Goal: Task Accomplishment & Management: Complete application form

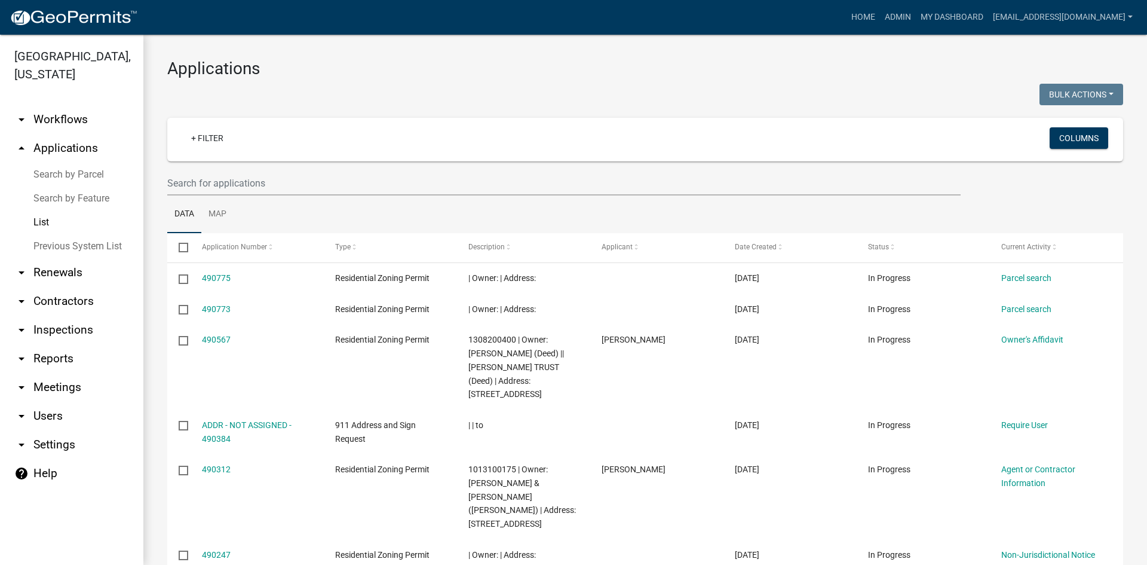
select select "3: 100"
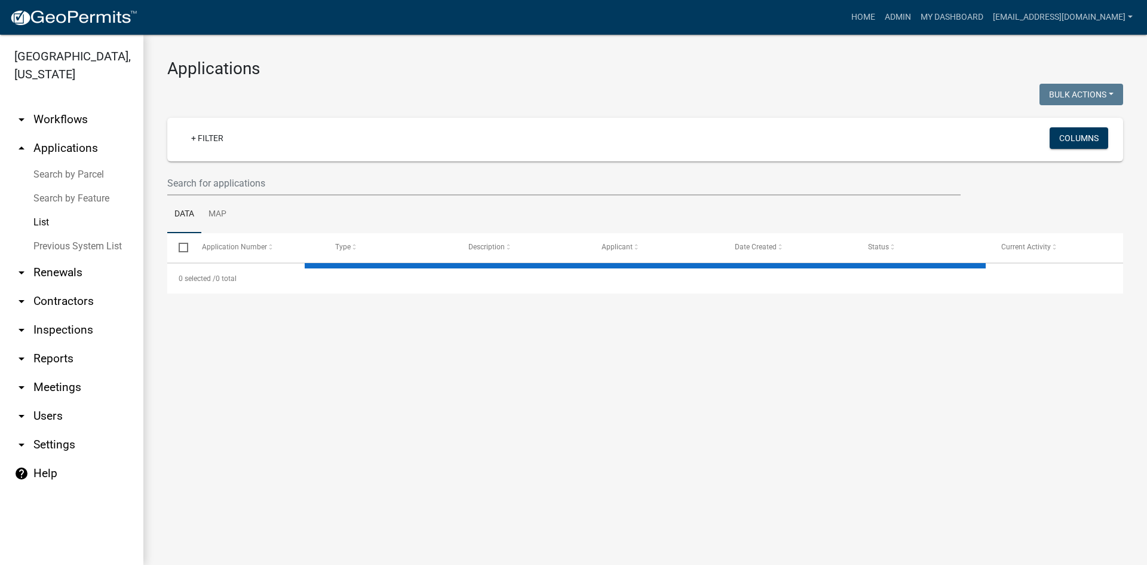
select select "3: 100"
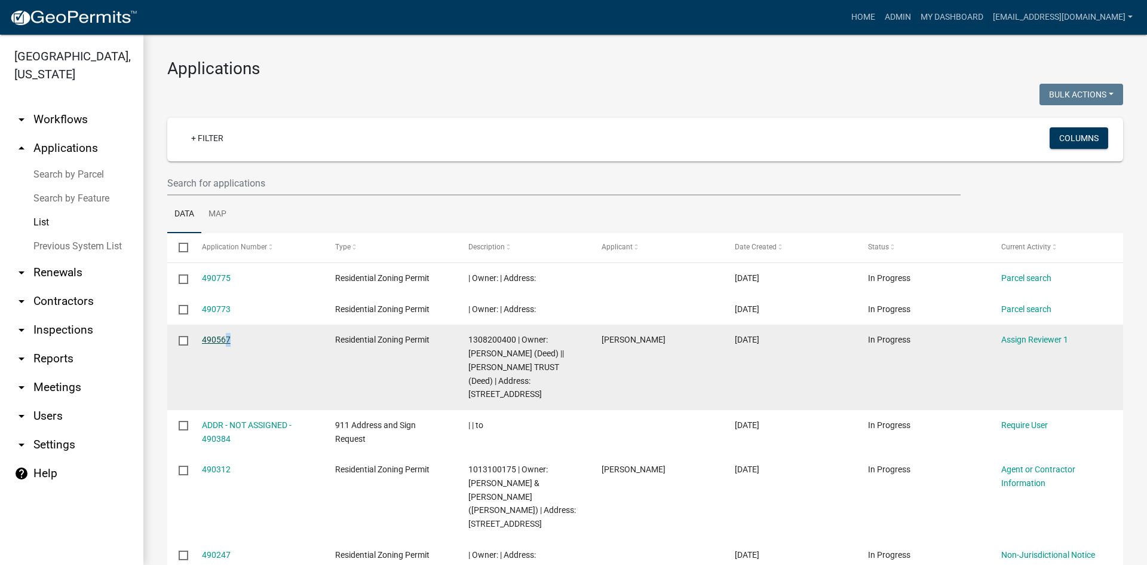
click at [215, 336] on div "490567" at bounding box center [257, 340] width 111 height 14
click at [214, 336] on link "490567" at bounding box center [216, 340] width 29 height 10
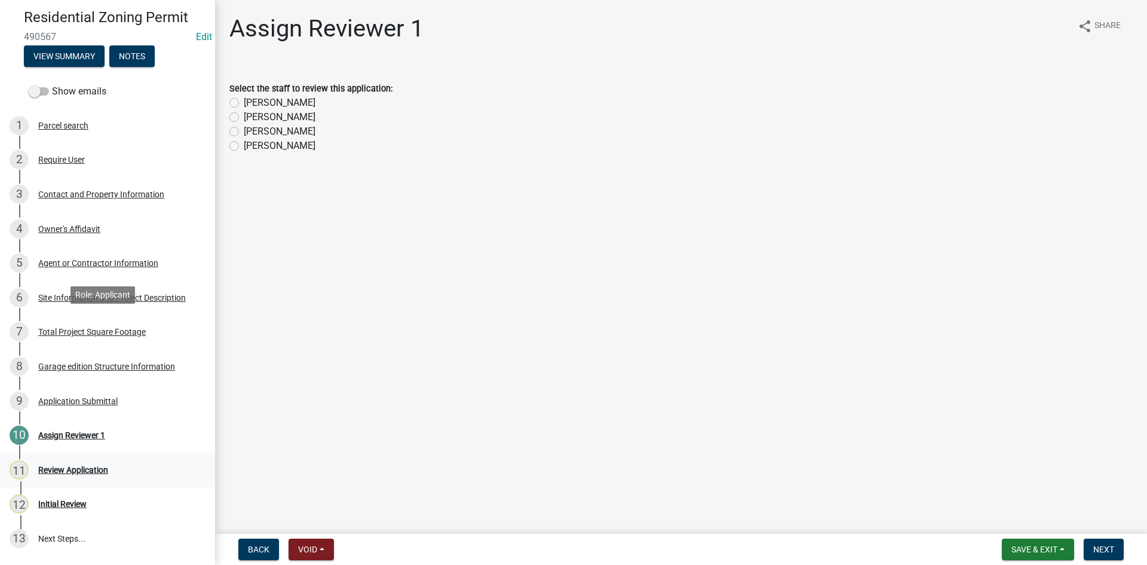
scroll to position [137, 0]
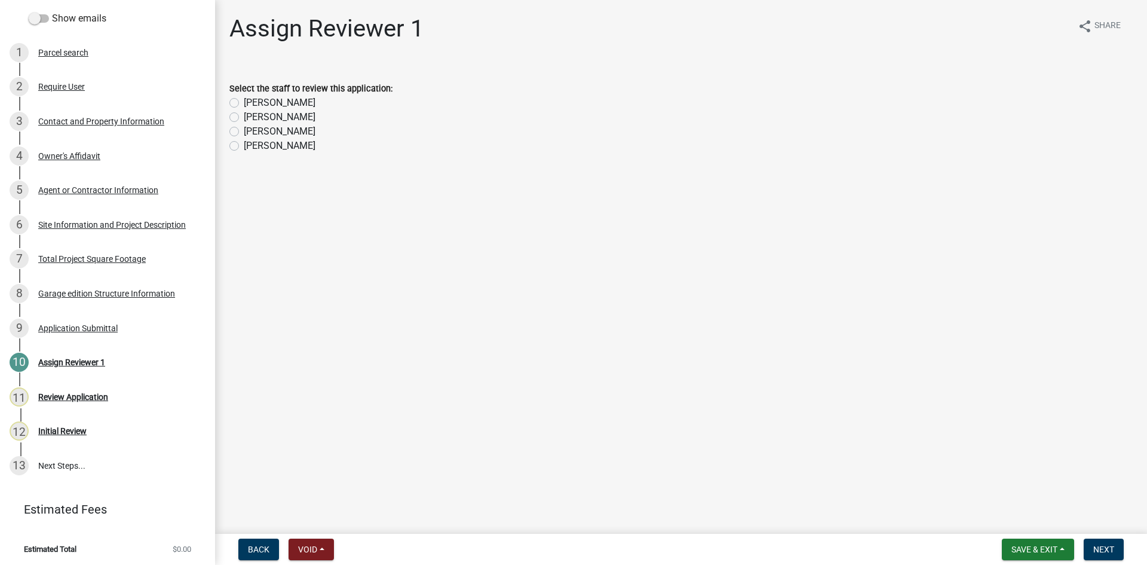
click at [270, 99] on label "[PERSON_NAME]" at bounding box center [280, 103] width 72 height 14
click at [252, 99] on input "[PERSON_NAME]" at bounding box center [248, 100] width 8 height 8
radio input "true"
click at [1015, 547] on span "Save & Exit" at bounding box center [1035, 549] width 46 height 10
click at [936, 494] on main "Assign Reviewer 1 share Share Select the staff to review this application: [PER…" at bounding box center [681, 264] width 932 height 529
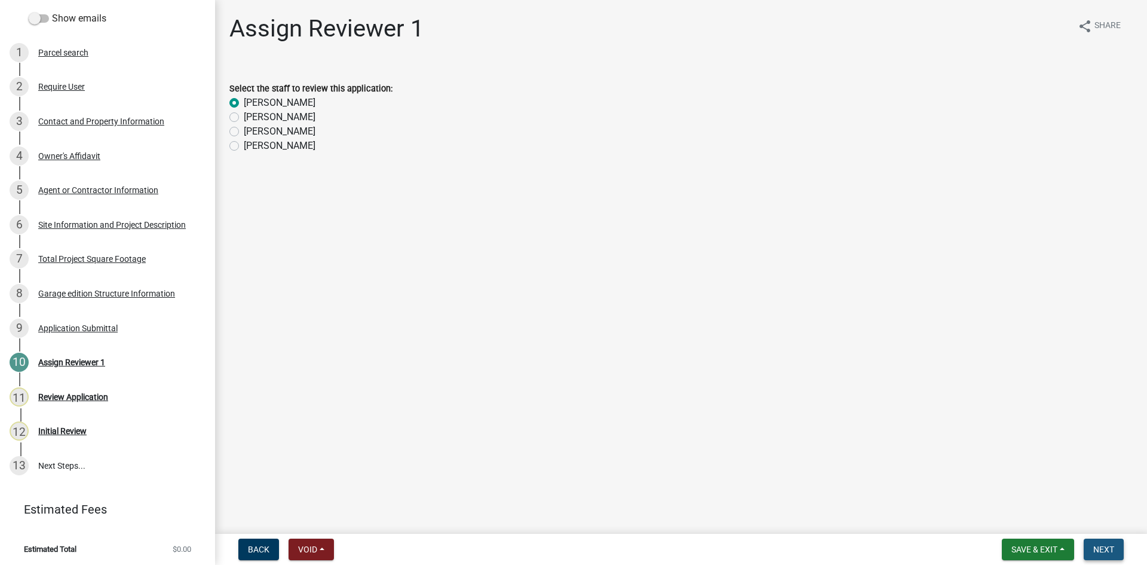
click at [1095, 544] on span "Next" at bounding box center [1104, 549] width 21 height 10
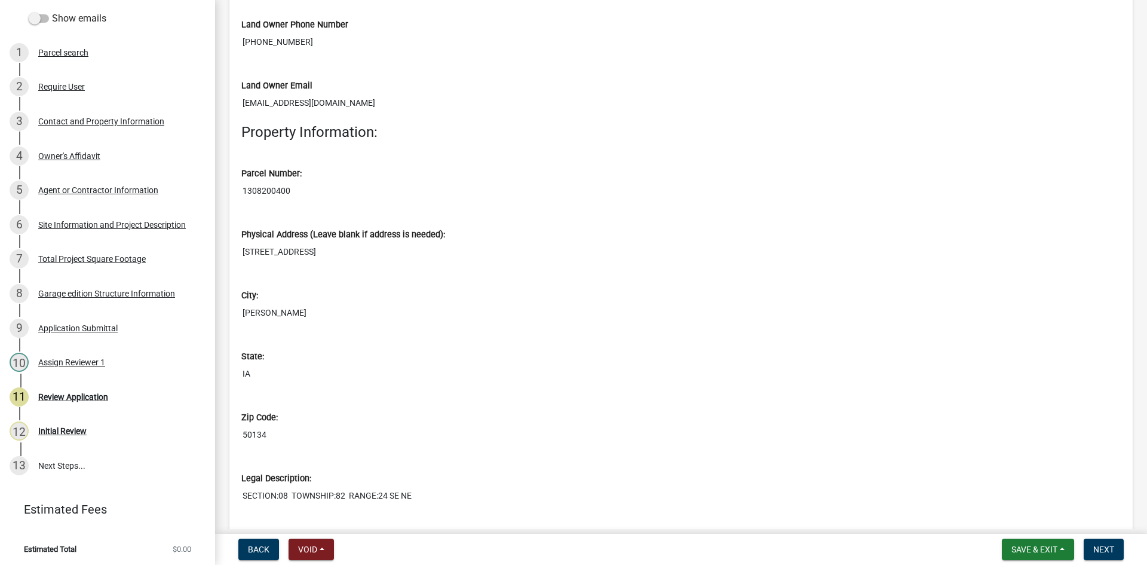
scroll to position [956, 0]
click at [286, 185] on input "1308200400" at bounding box center [681, 190] width 880 height 22
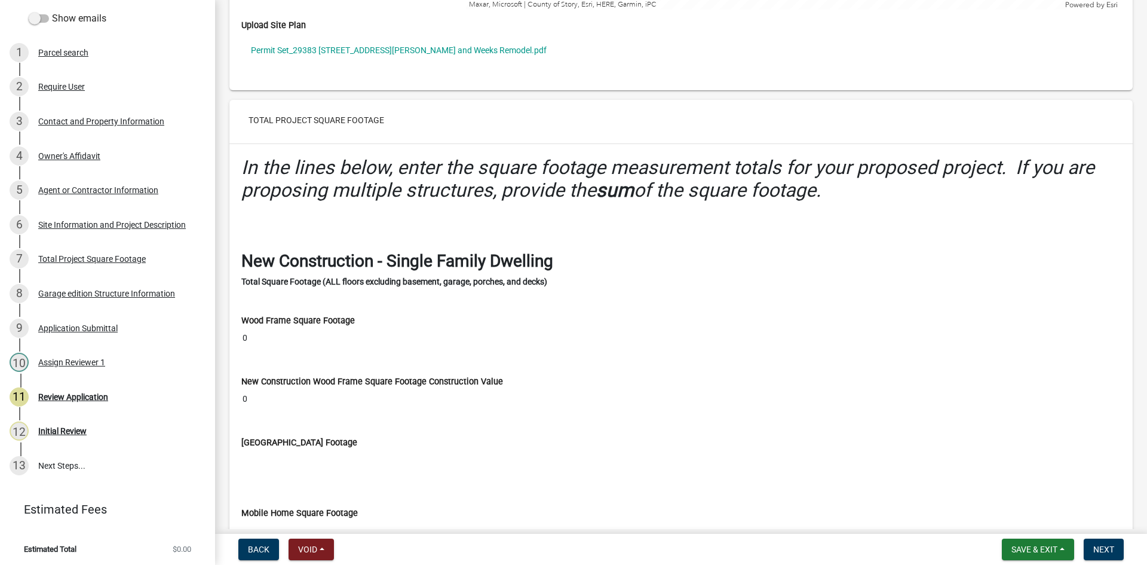
scroll to position [3287, 0]
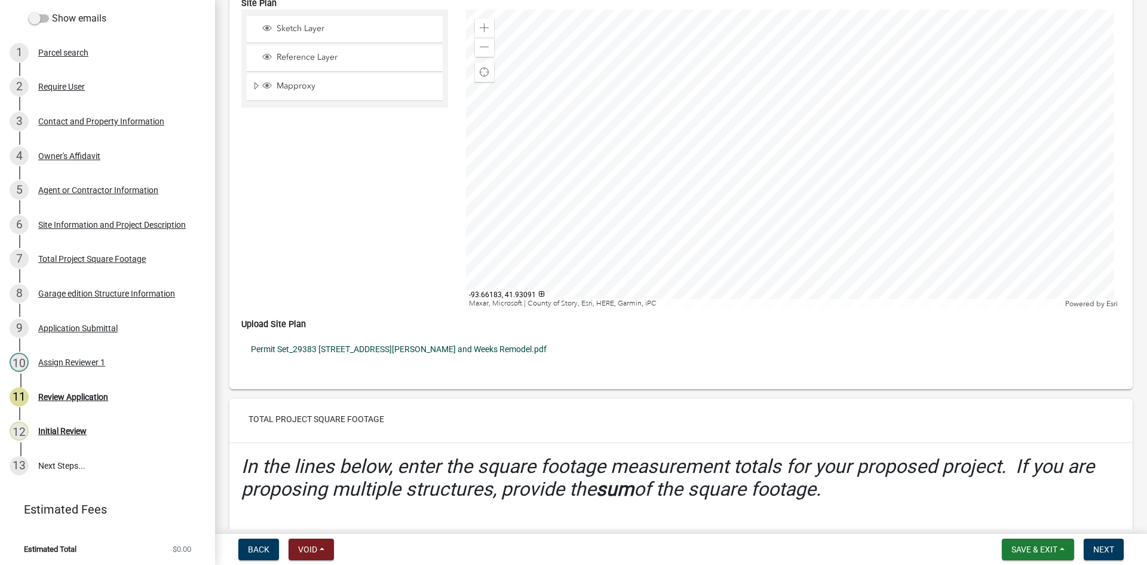
click at [378, 343] on link "Permit Set_29383 [STREET_ADDRESS][PERSON_NAME] and Weeks Remodel.pdf" at bounding box center [681, 348] width 880 height 27
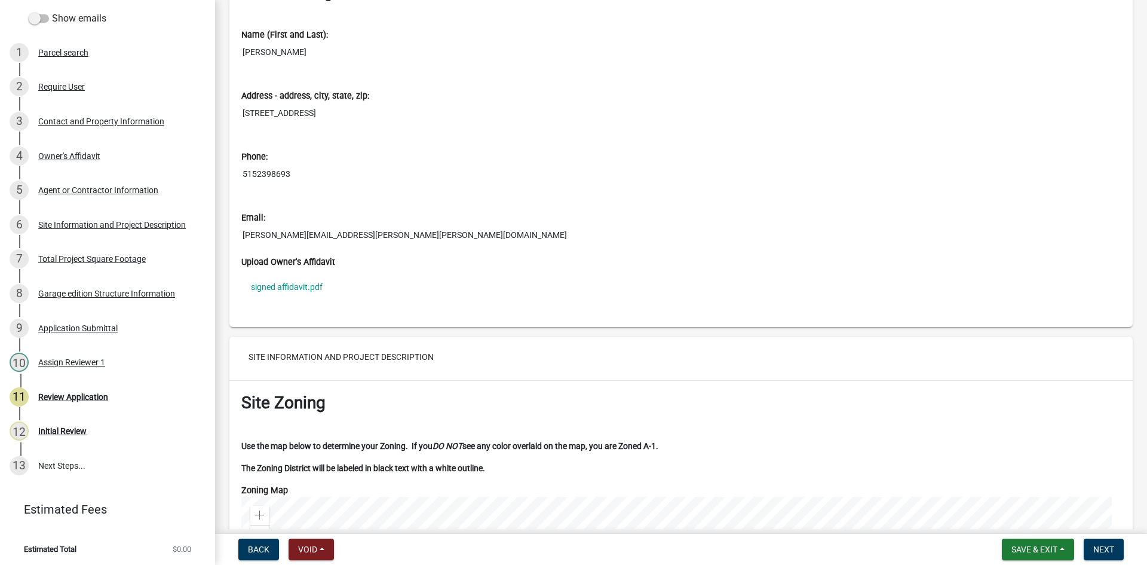
scroll to position [2271, 0]
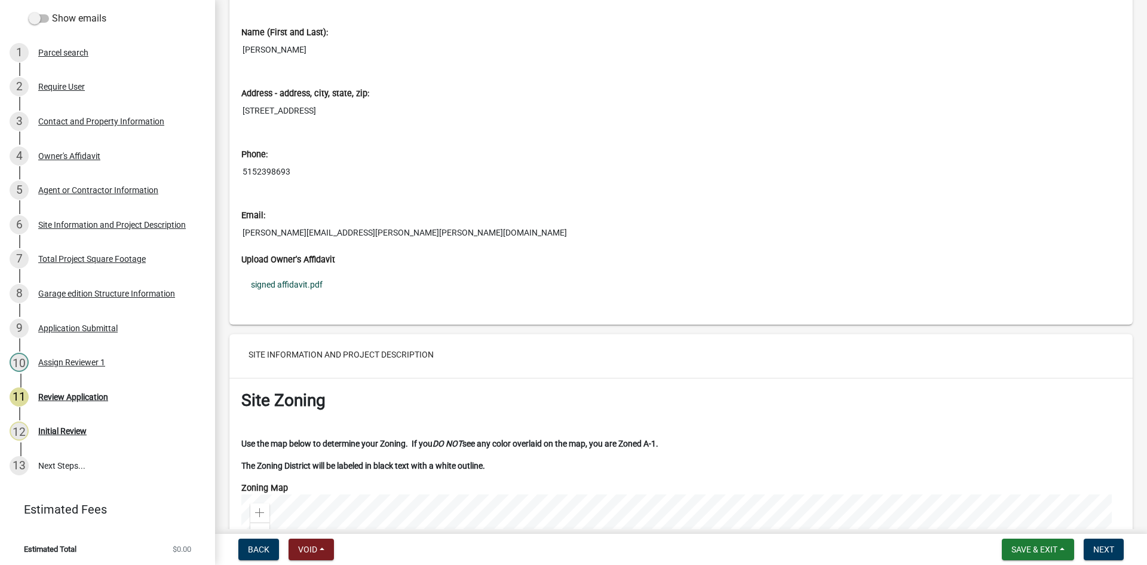
click at [284, 285] on link "signed affidavit.pdf" at bounding box center [681, 284] width 880 height 27
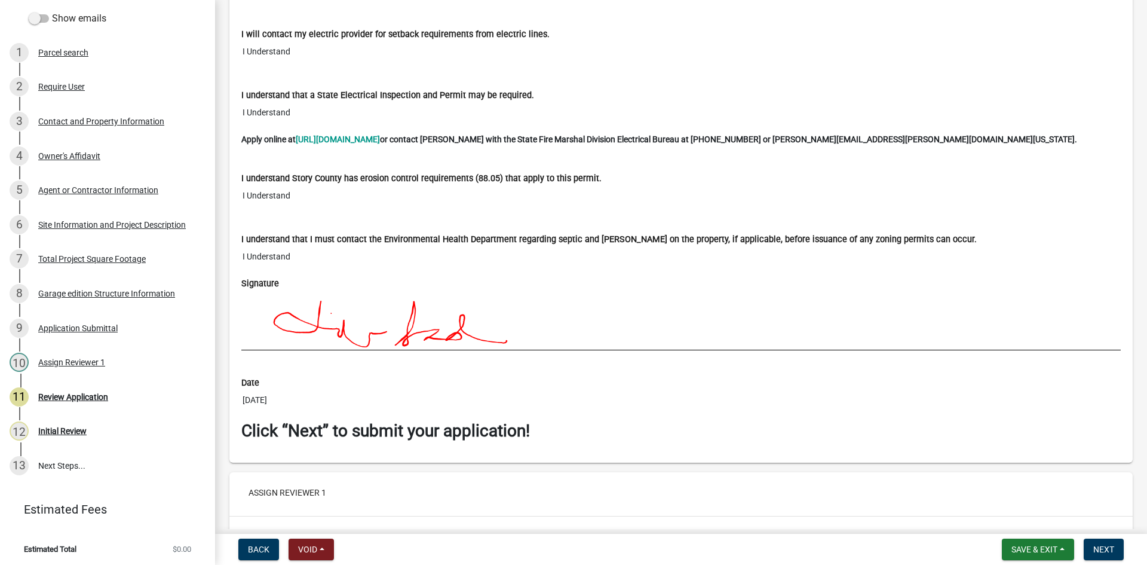
scroll to position [8836, 0]
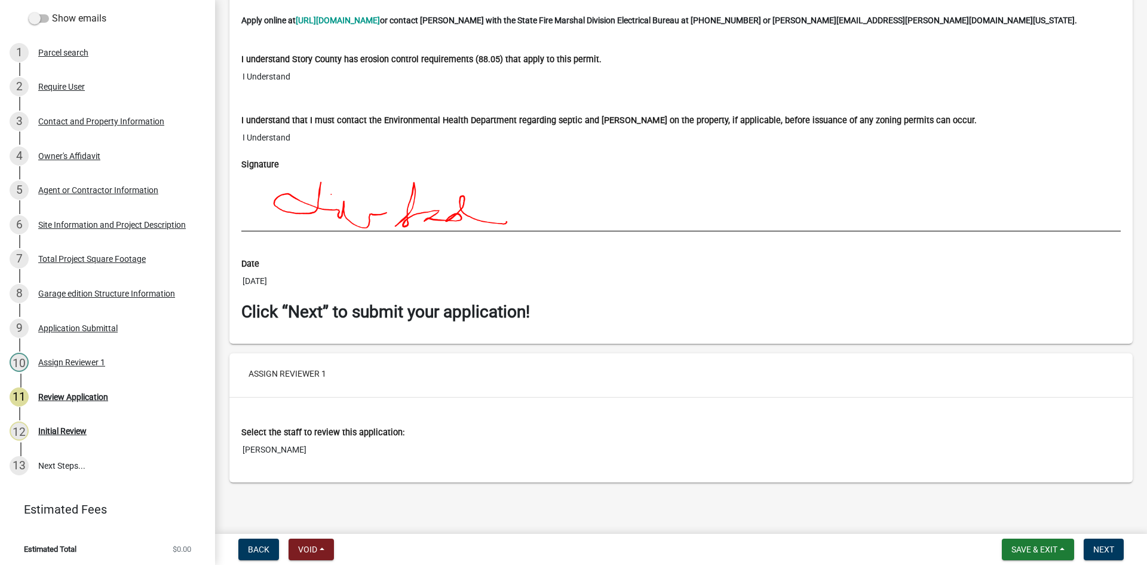
click at [810, 212] on img at bounding box center [549, 201] width 617 height 60
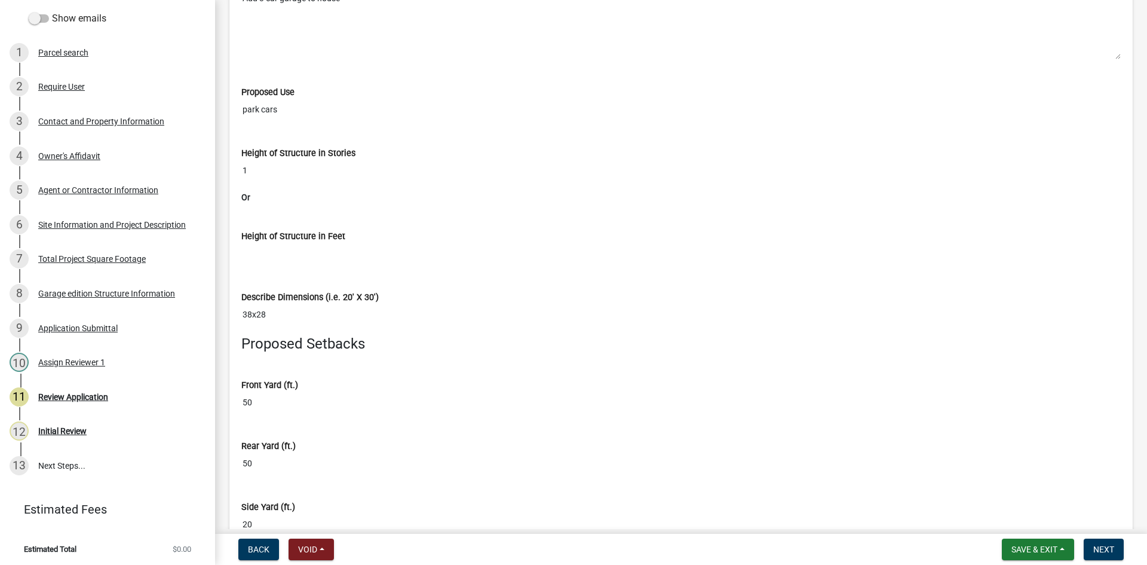
scroll to position [7880, 0]
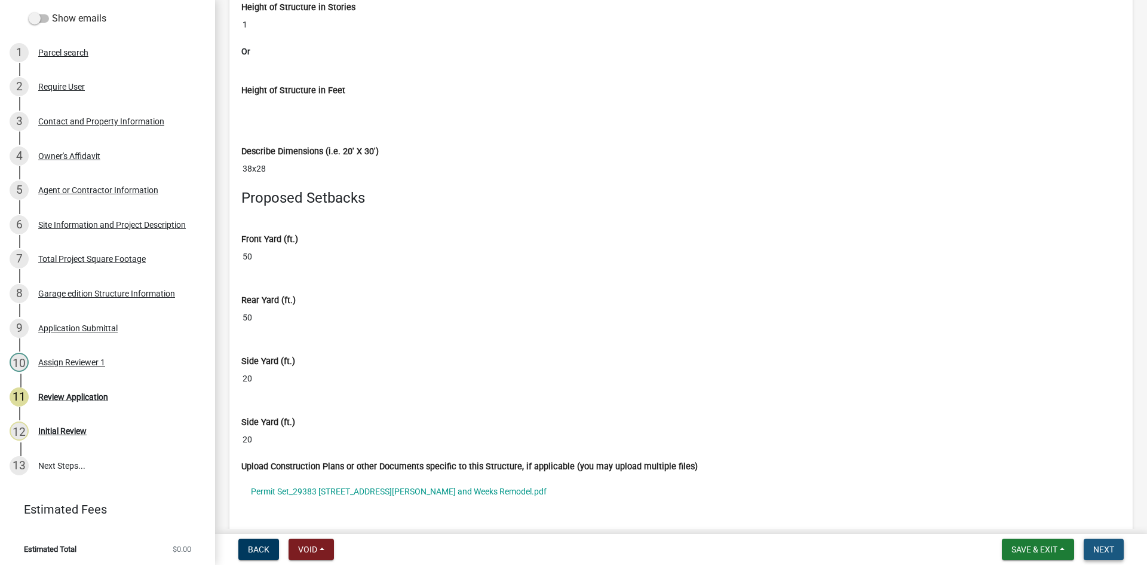
click at [1105, 552] on span "Next" at bounding box center [1104, 549] width 21 height 10
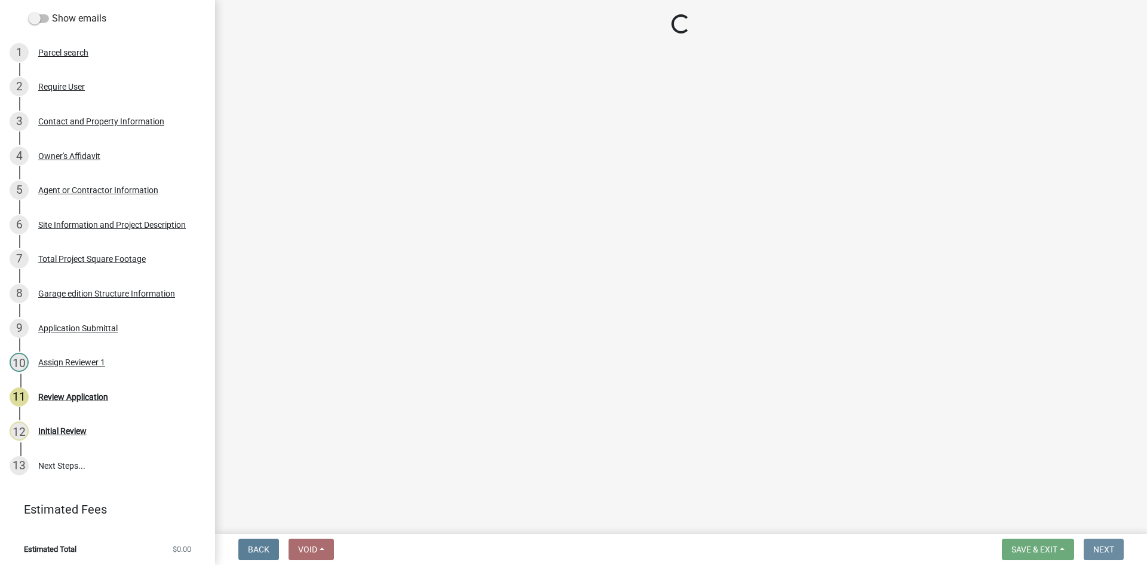
scroll to position [0, 0]
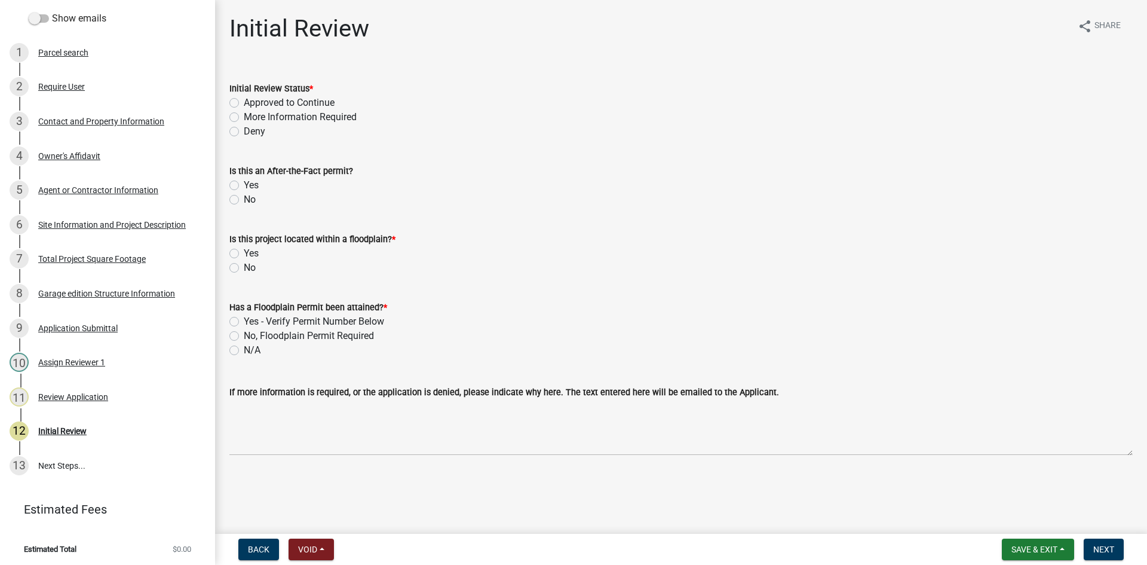
click at [239, 97] on div "Approved to Continue" at bounding box center [680, 103] width 903 height 14
click at [244, 101] on label "Approved to Continue" at bounding box center [289, 103] width 91 height 14
click at [244, 101] on input "Approved to Continue" at bounding box center [248, 100] width 8 height 8
radio input "true"
click at [244, 195] on label "No" at bounding box center [250, 199] width 12 height 14
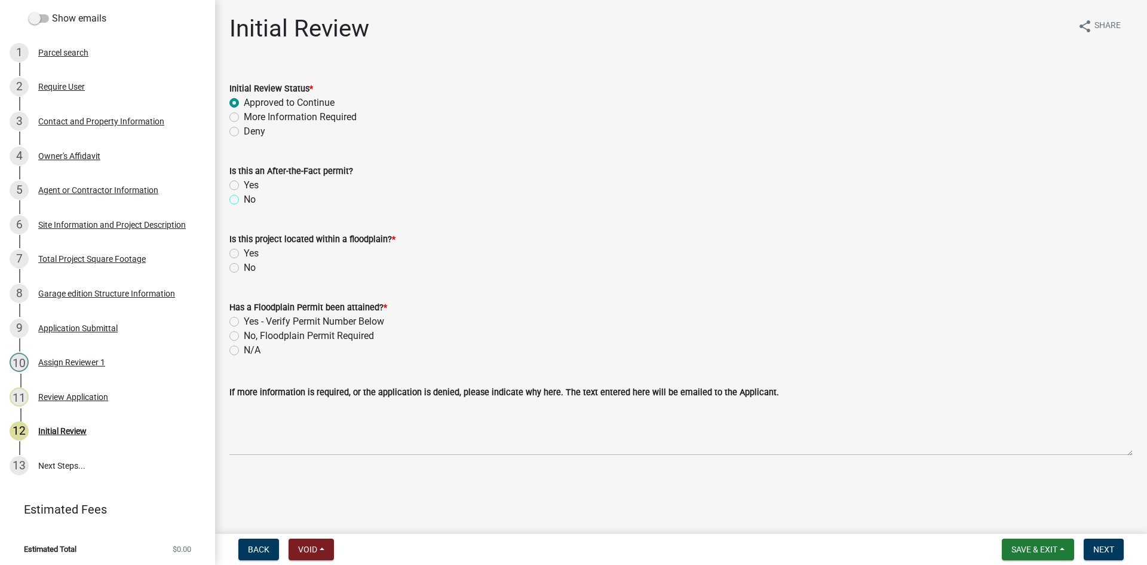
click at [244, 195] on input "No" at bounding box center [248, 196] width 8 height 8
radio input "true"
click at [257, 268] on div "No" at bounding box center [680, 268] width 903 height 14
click at [255, 268] on label "No" at bounding box center [250, 268] width 12 height 14
click at [252, 268] on input "No" at bounding box center [248, 265] width 8 height 8
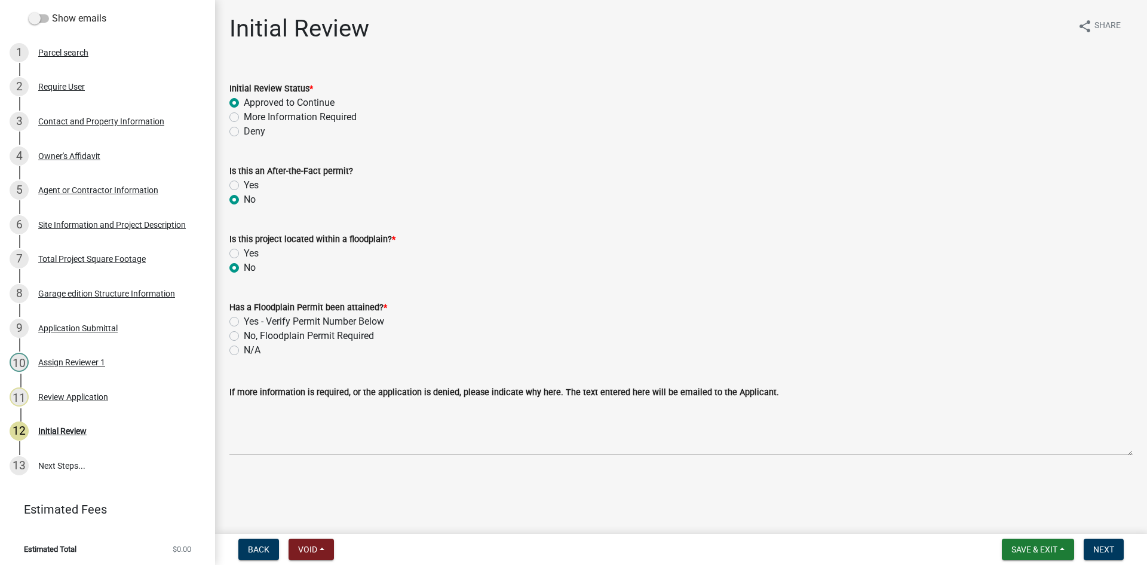
radio input "true"
click at [241, 357] on div "N/A" at bounding box center [680, 350] width 903 height 14
click at [243, 348] on div "N/A" at bounding box center [680, 350] width 903 height 14
click at [245, 346] on label "N/A" at bounding box center [252, 350] width 17 height 14
click at [245, 346] on input "N/A" at bounding box center [248, 347] width 8 height 8
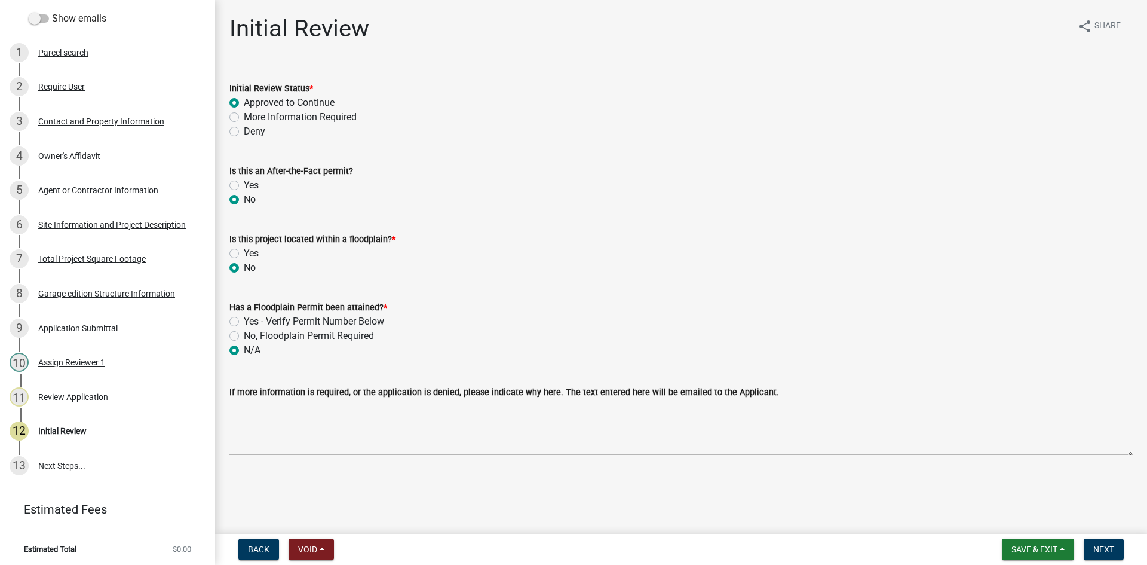
radio input "true"
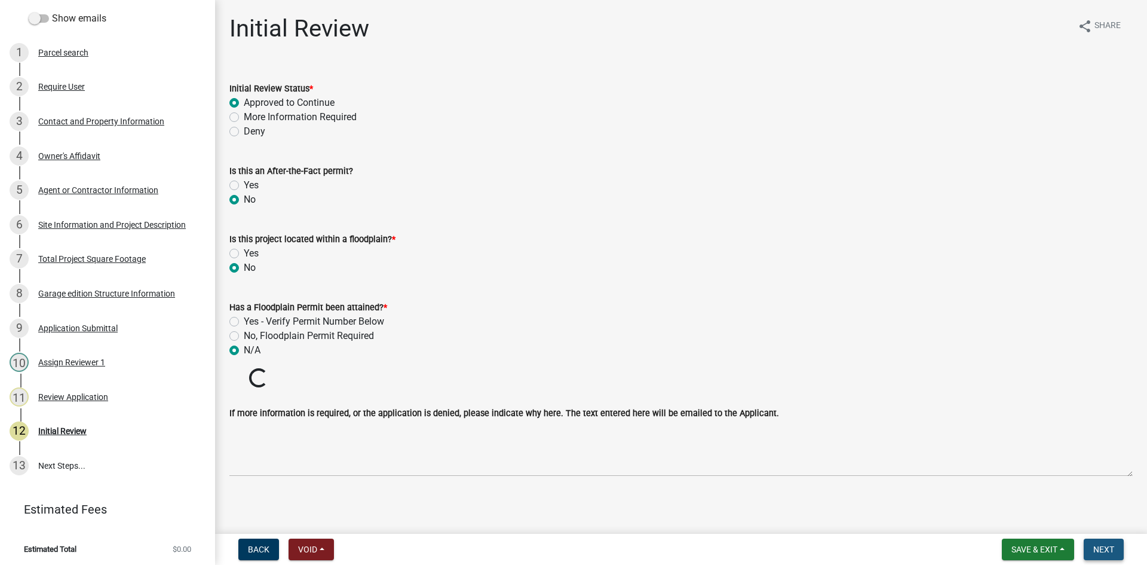
click at [1101, 551] on span "Next" at bounding box center [1104, 549] width 21 height 10
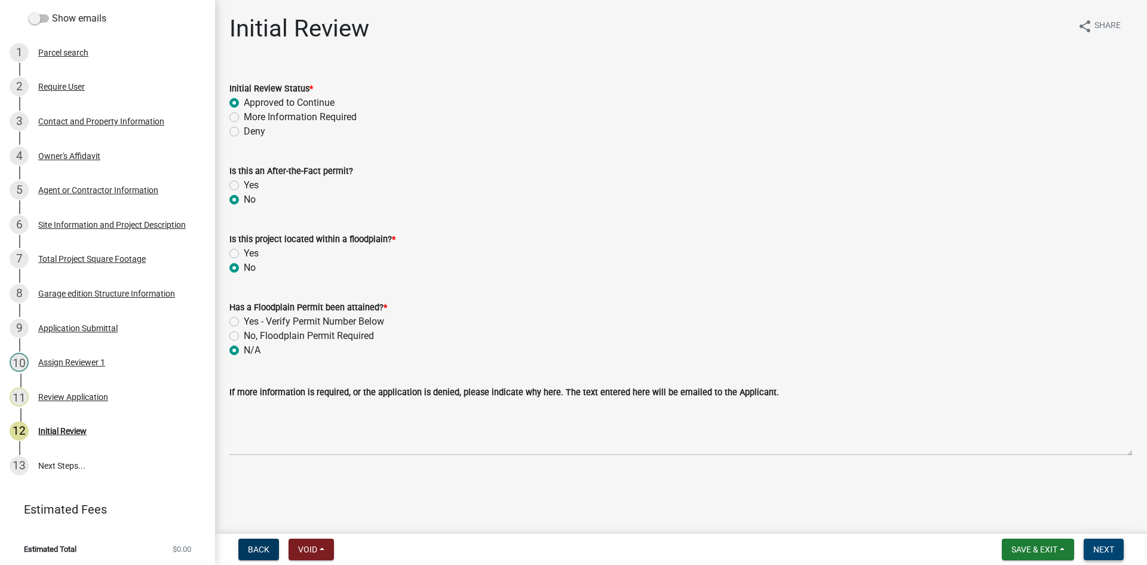
click at [1104, 540] on button "Next" at bounding box center [1104, 549] width 40 height 22
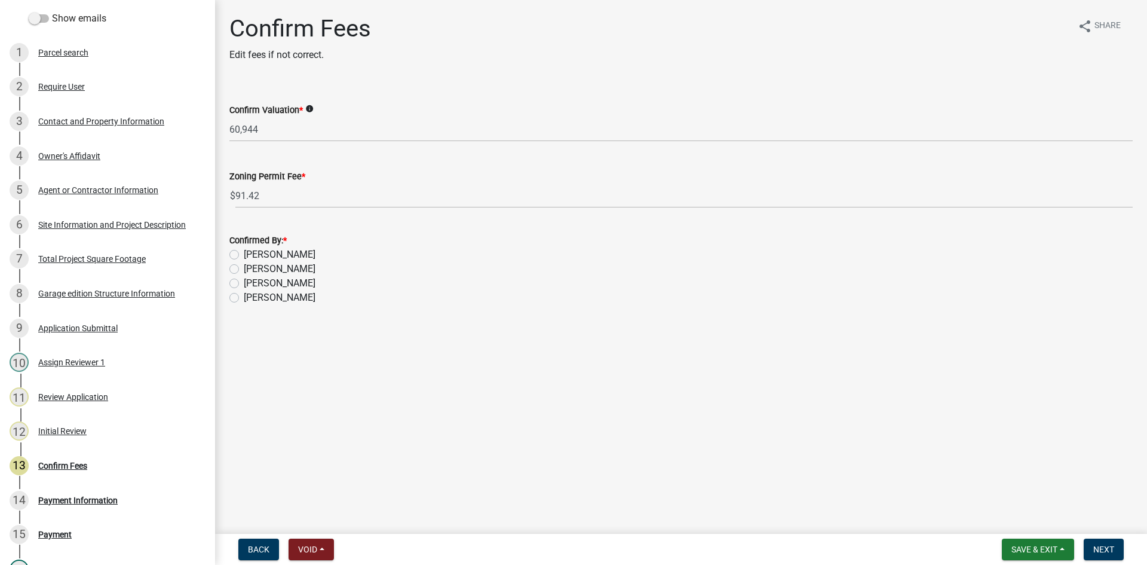
click at [253, 255] on label "[PERSON_NAME]" at bounding box center [280, 254] width 72 height 14
click at [252, 255] on input "[PERSON_NAME]" at bounding box center [248, 251] width 8 height 8
radio input "true"
click at [1020, 547] on span "Save & Exit" at bounding box center [1035, 549] width 46 height 10
click at [862, 471] on main "Confirm Fees Edit fees if not correct. share Share Confirm Valuation * info 60,…" at bounding box center [681, 264] width 932 height 529
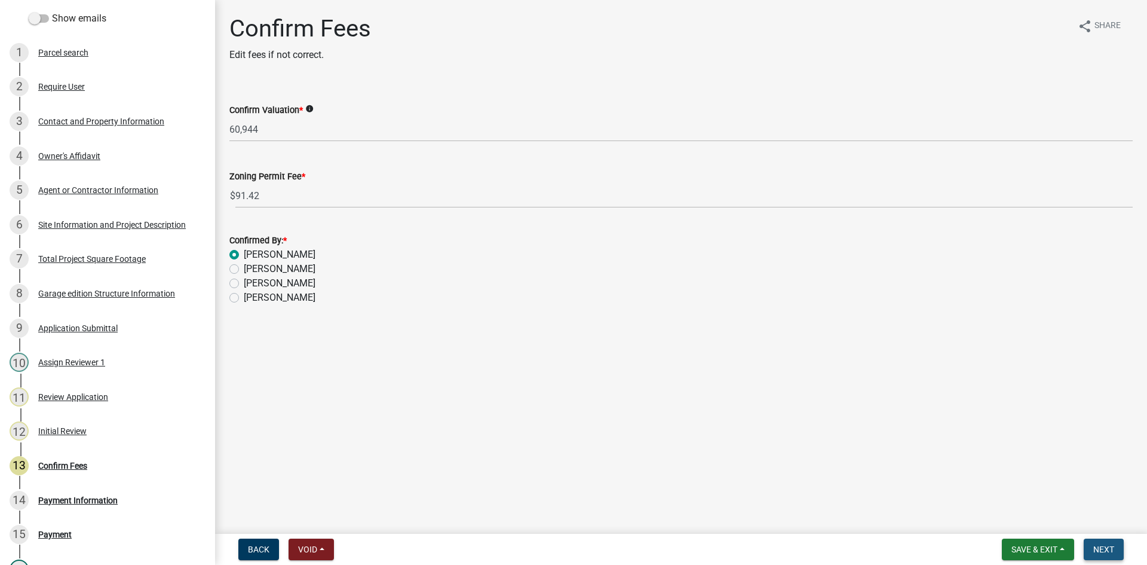
click at [1102, 543] on button "Next" at bounding box center [1104, 549] width 40 height 22
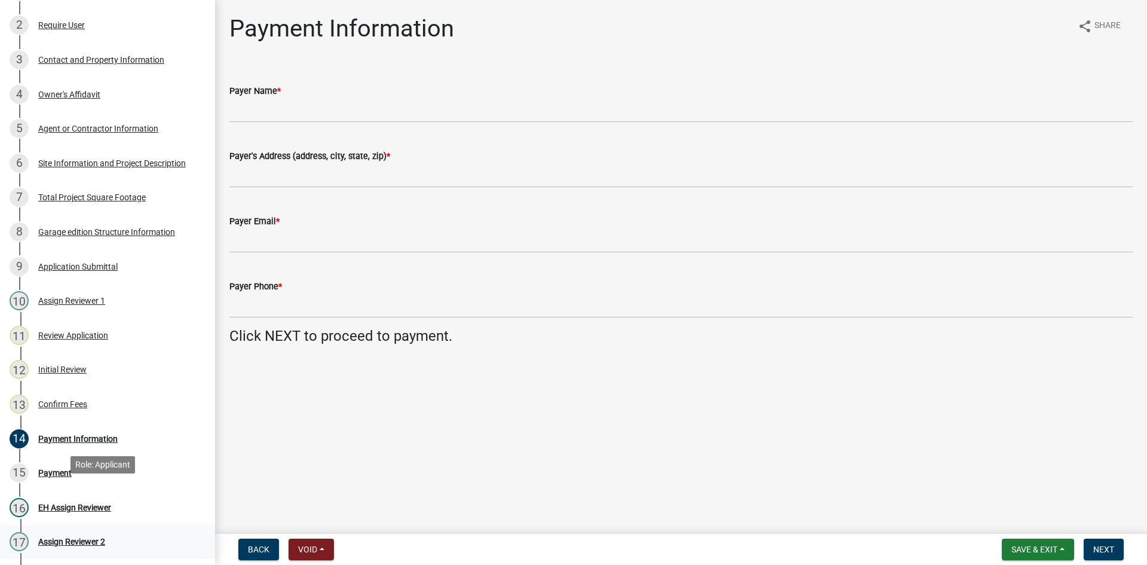
scroll to position [256, 0]
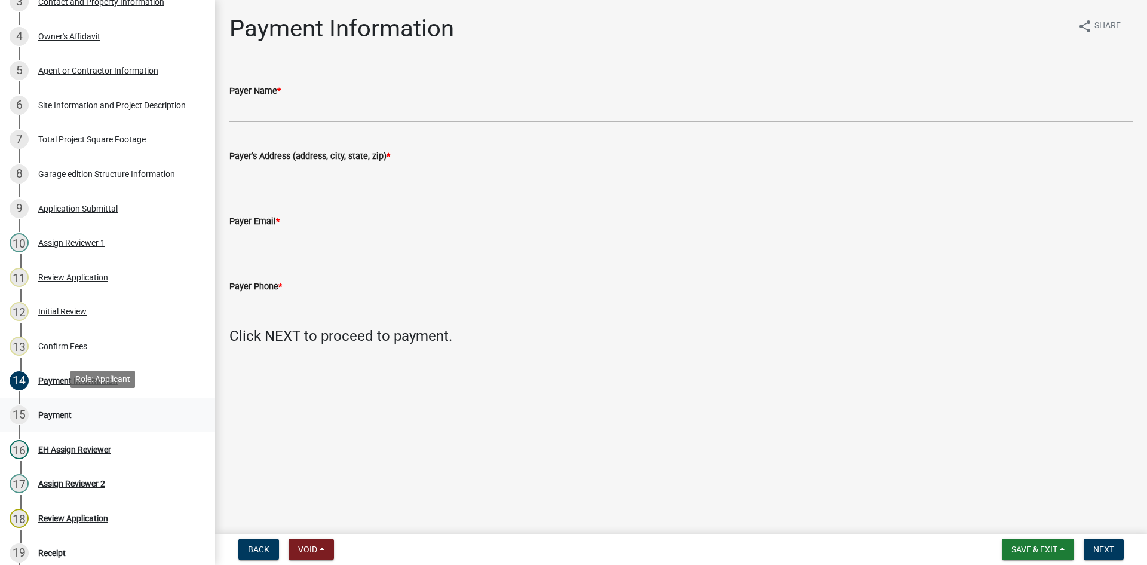
click at [53, 406] on div "15 Payment" at bounding box center [103, 414] width 186 height 19
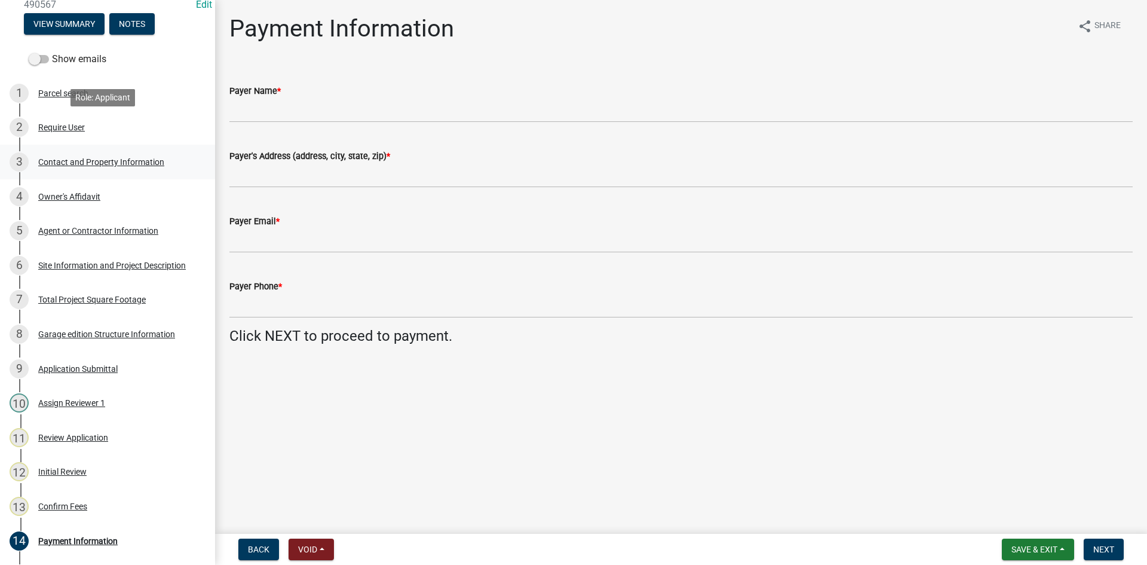
scroll to position [0, 0]
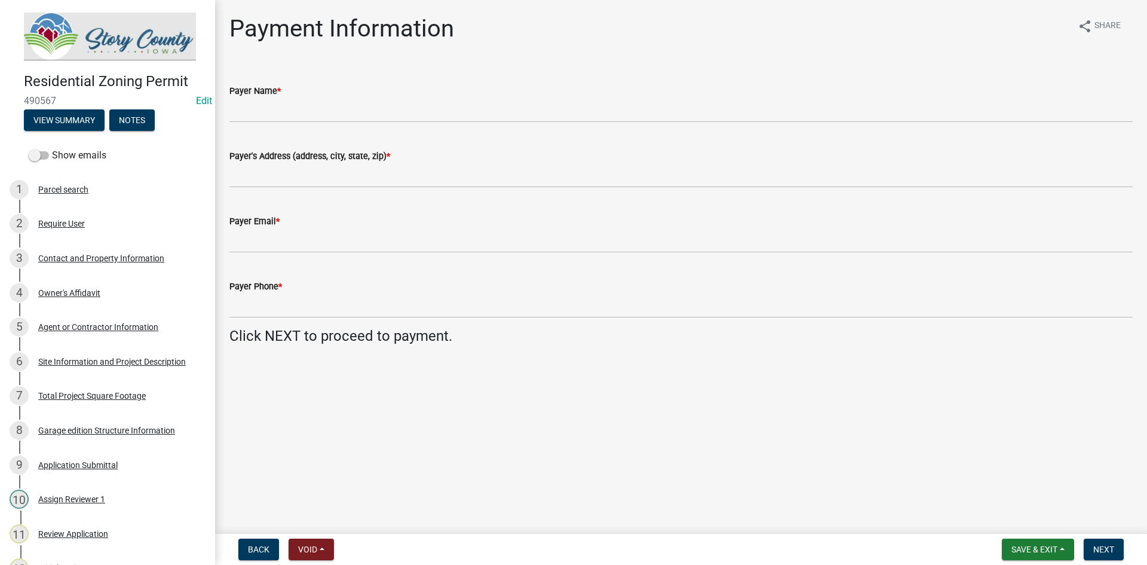
click at [44, 163] on div "Show emails" at bounding box center [107, 155] width 215 height 24
click at [43, 154] on span at bounding box center [39, 155] width 20 height 8
click at [52, 148] on input "Show emails" at bounding box center [52, 148] width 0 height 0
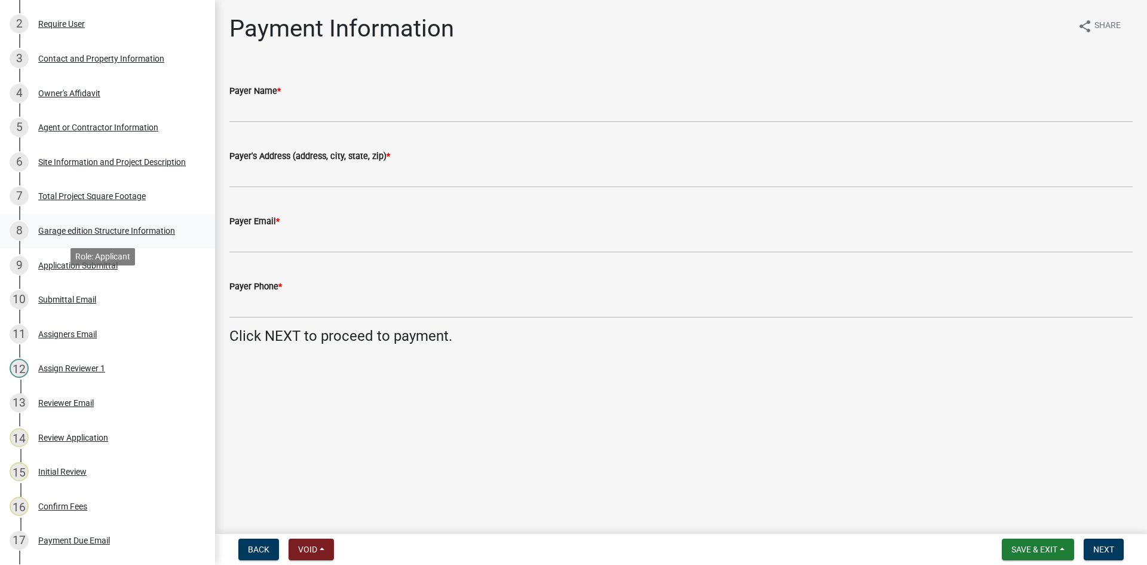
scroll to position [418, 0]
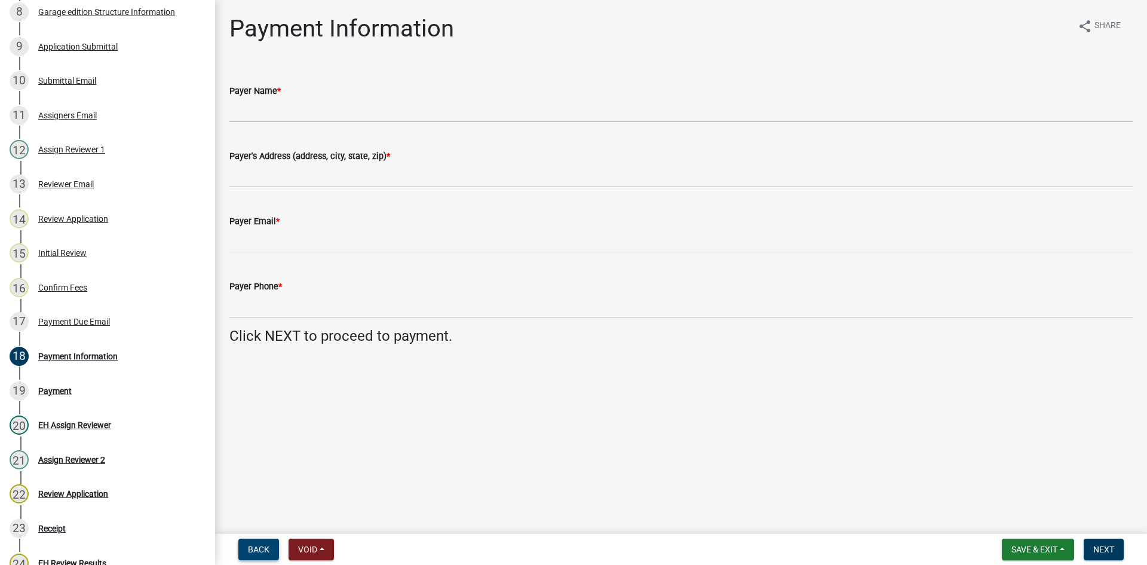
click at [256, 546] on span "Back" at bounding box center [259, 549] width 22 height 10
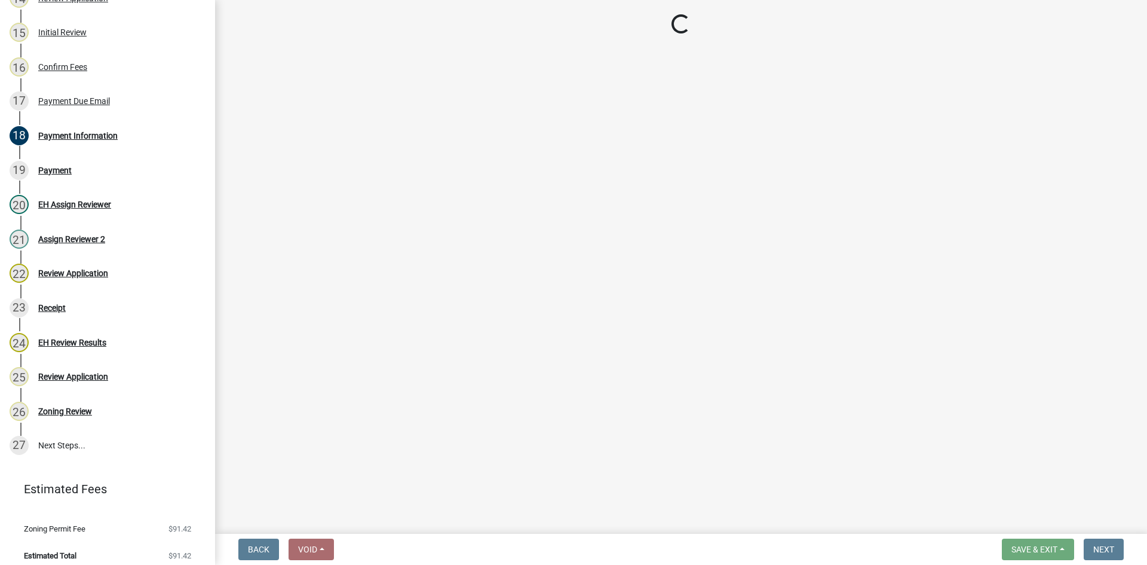
scroll to position [645, 0]
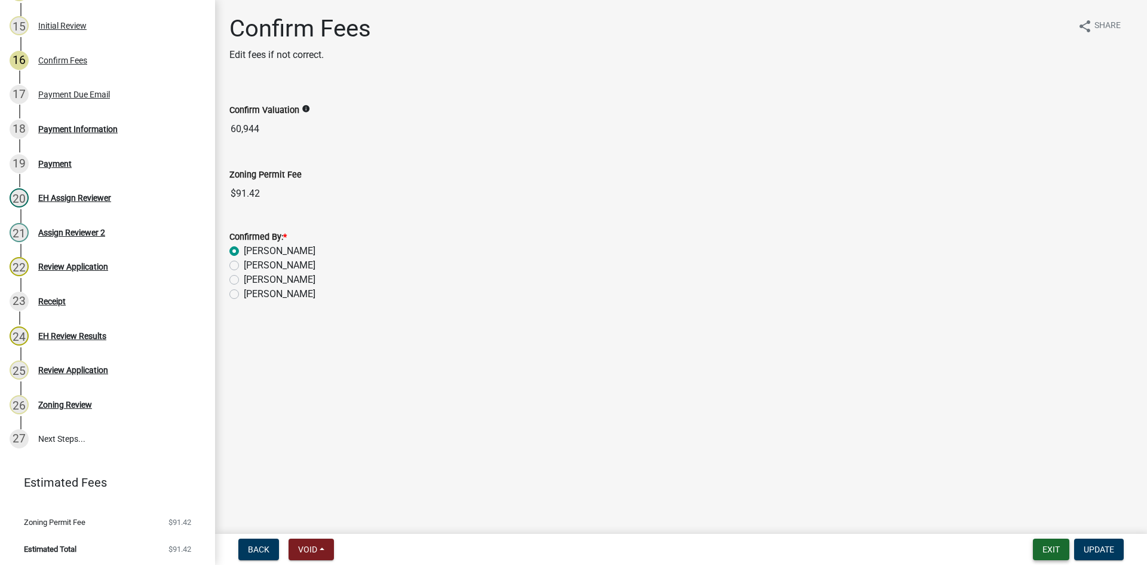
click at [1042, 543] on button "Exit" at bounding box center [1051, 549] width 36 height 22
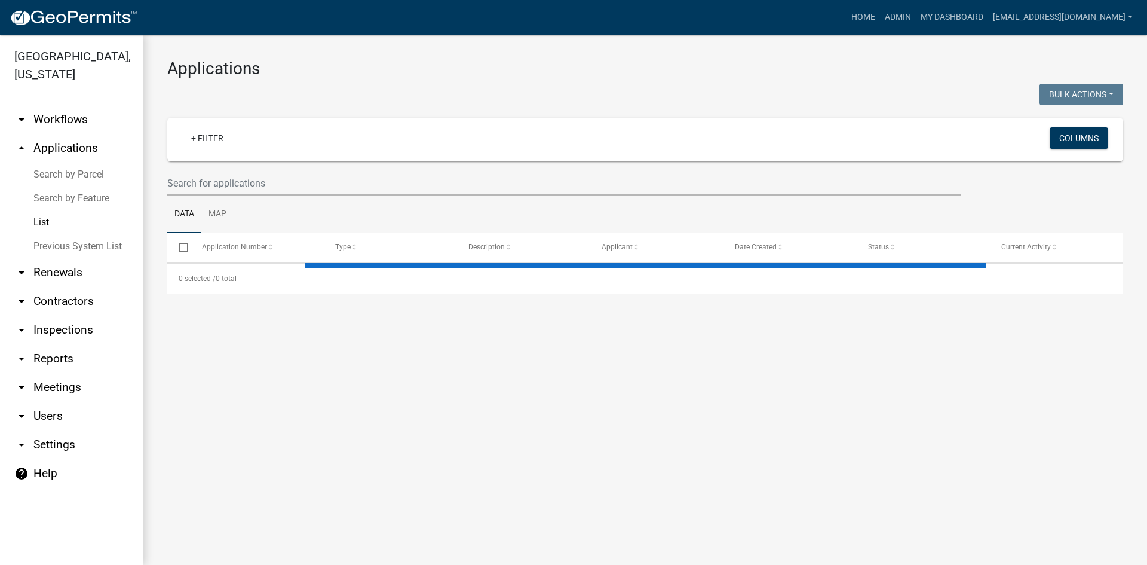
select select "3: 100"
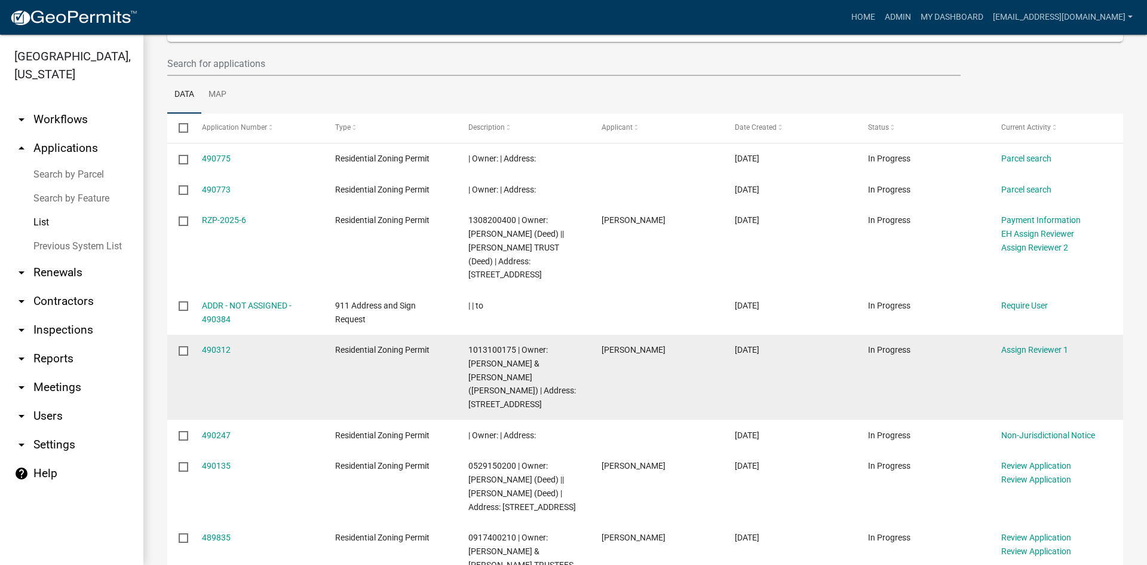
scroll to position [179, 0]
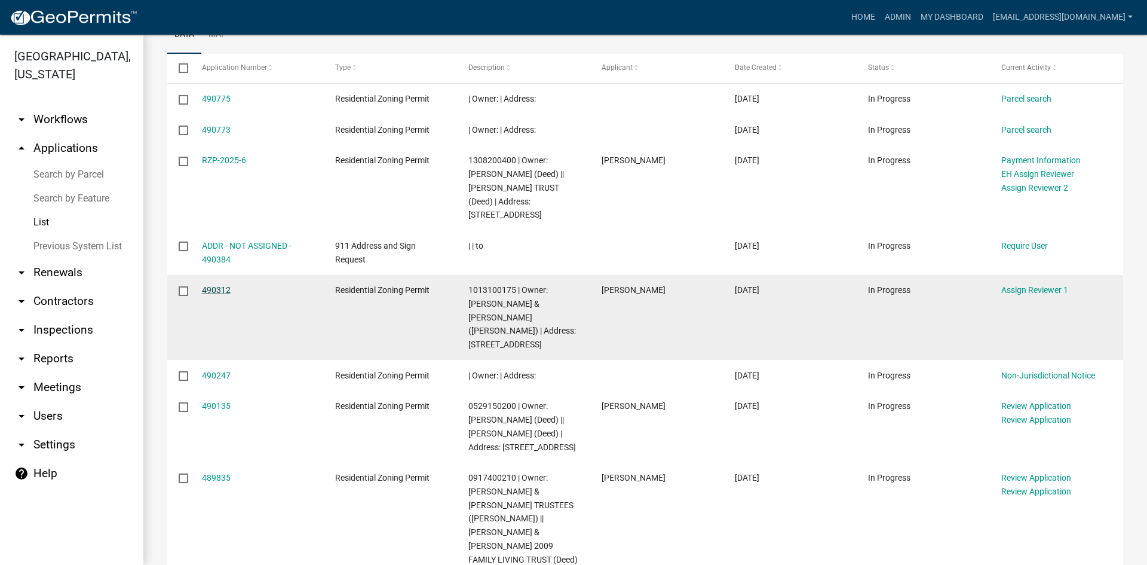
click at [203, 295] on link "490312" at bounding box center [216, 290] width 29 height 10
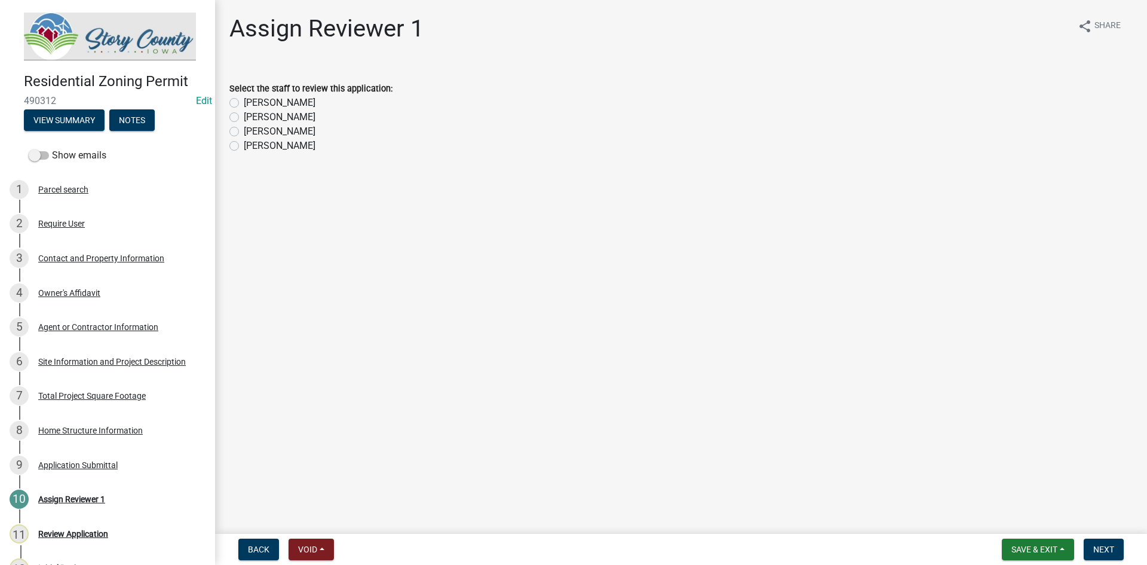
click at [298, 97] on label "[PERSON_NAME]" at bounding box center [280, 103] width 72 height 14
click at [252, 97] on input "[PERSON_NAME]" at bounding box center [248, 100] width 8 height 8
radio input "true"
click at [1100, 537] on nav "Back Void Withdraw Lock Expire Void Save & Exit Save Save & Exit Next" at bounding box center [681, 549] width 932 height 31
click at [1100, 542] on button "Next" at bounding box center [1104, 549] width 40 height 22
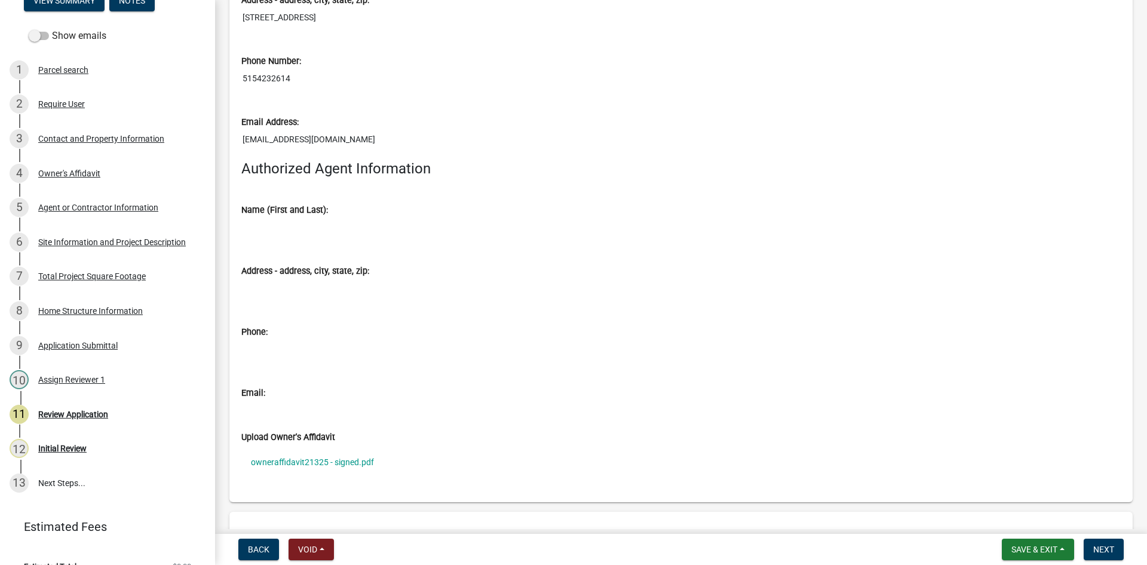
scroll to position [2091, 0]
click at [314, 460] on link "owneraffidavit21325 - signed.pdf" at bounding box center [681, 463] width 880 height 27
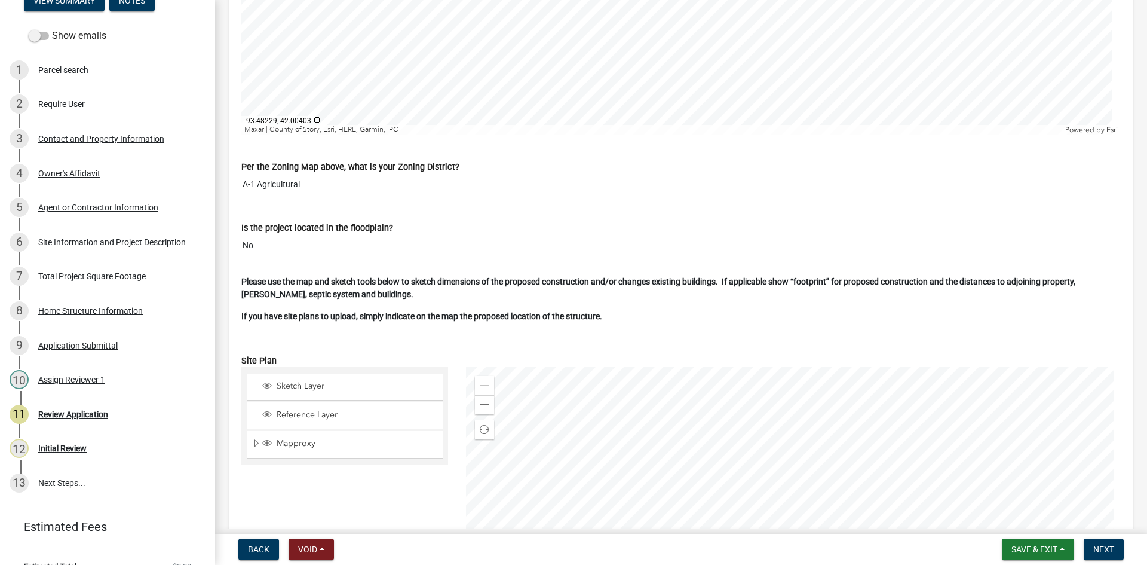
drag, startPoint x: 454, startPoint y: 324, endPoint x: 461, endPoint y: 325, distance: 7.2
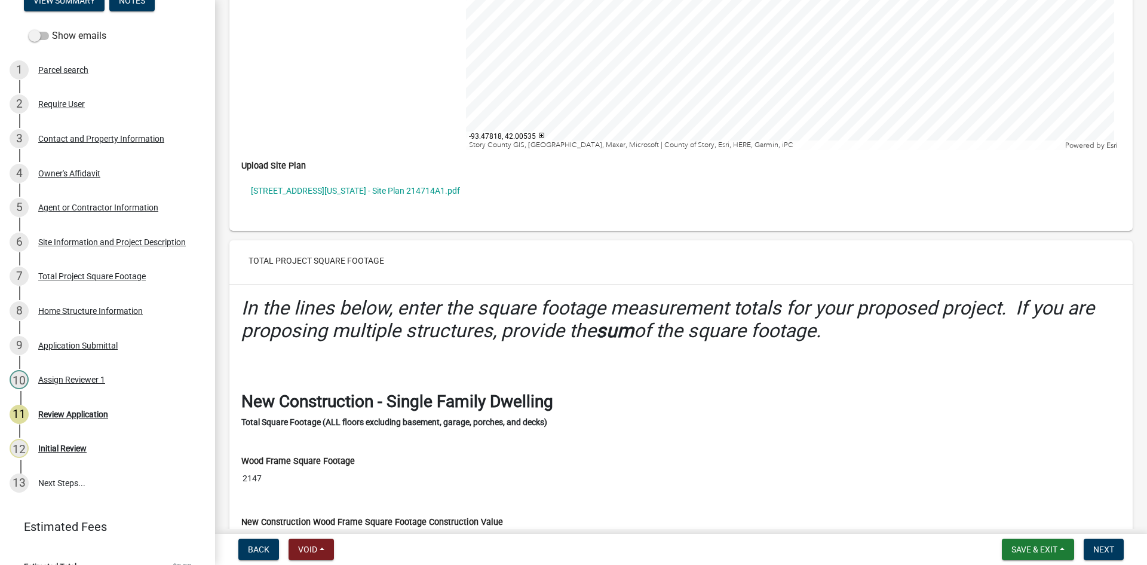
drag, startPoint x: 455, startPoint y: 347, endPoint x: 457, endPoint y: 381, distance: 33.5
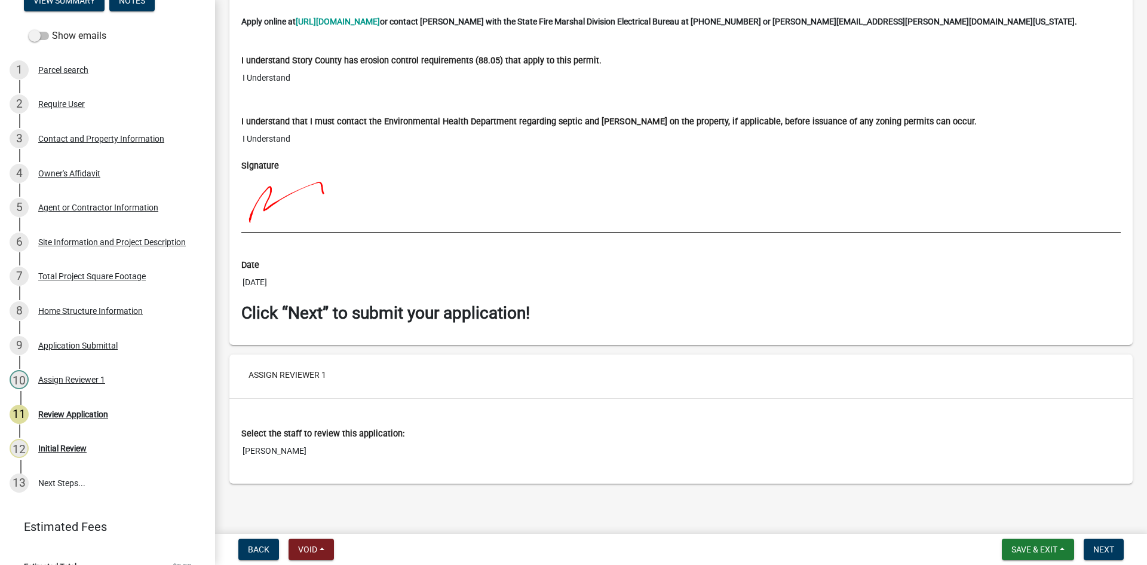
scroll to position [8322, 0]
click at [1092, 549] on button "Next" at bounding box center [1104, 549] width 40 height 22
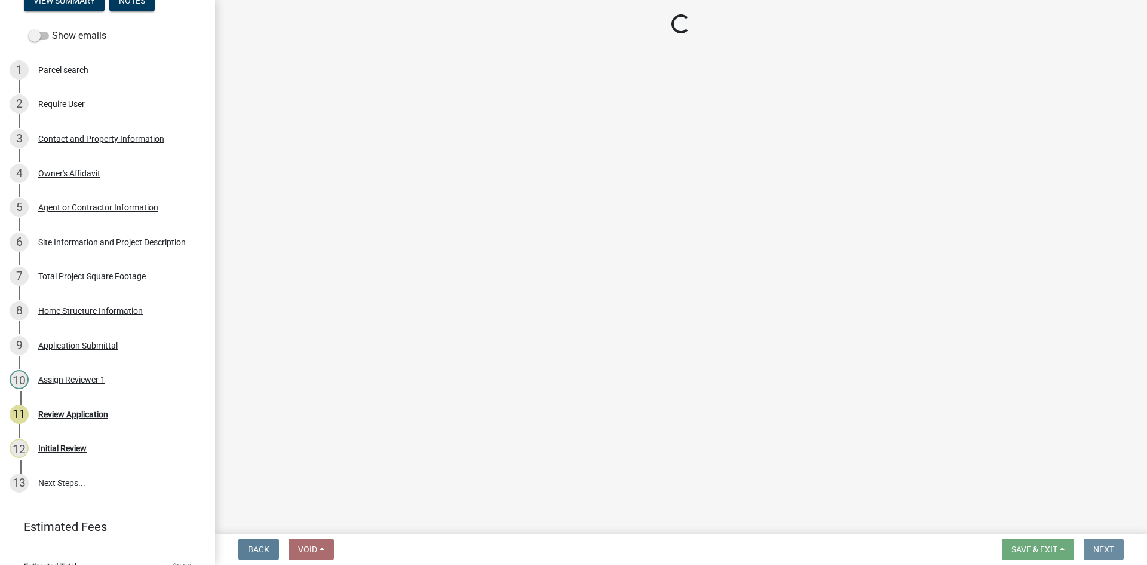
scroll to position [0, 0]
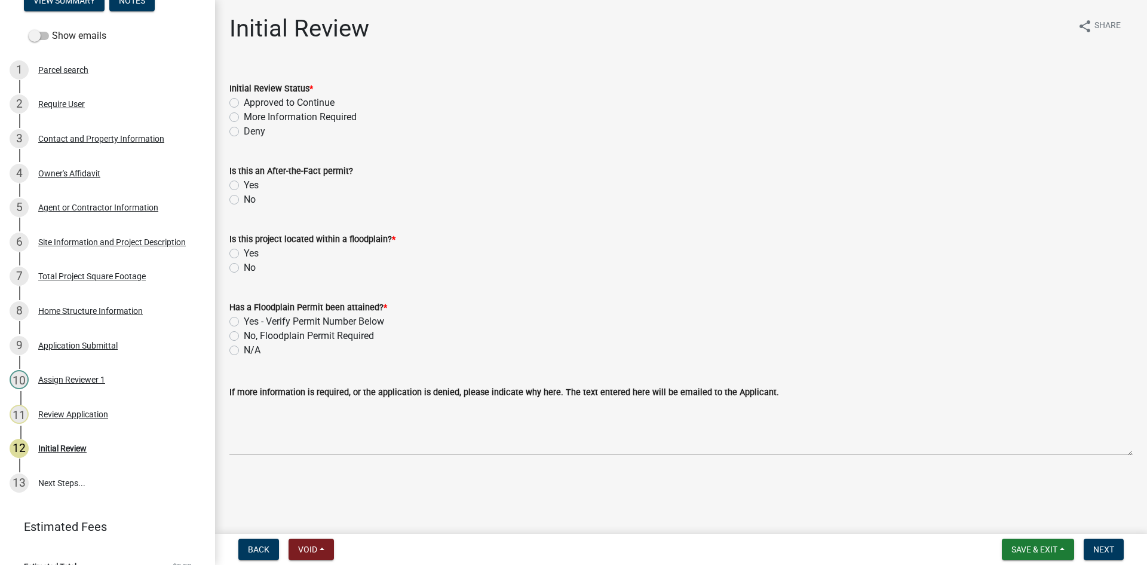
click at [273, 99] on label "Approved to Continue" at bounding box center [289, 103] width 91 height 14
click at [252, 99] on input "Approved to Continue" at bounding box center [248, 100] width 8 height 8
radio input "true"
click at [250, 188] on label "Yes" at bounding box center [251, 185] width 15 height 14
click at [250, 186] on input "Yes" at bounding box center [248, 182] width 8 height 8
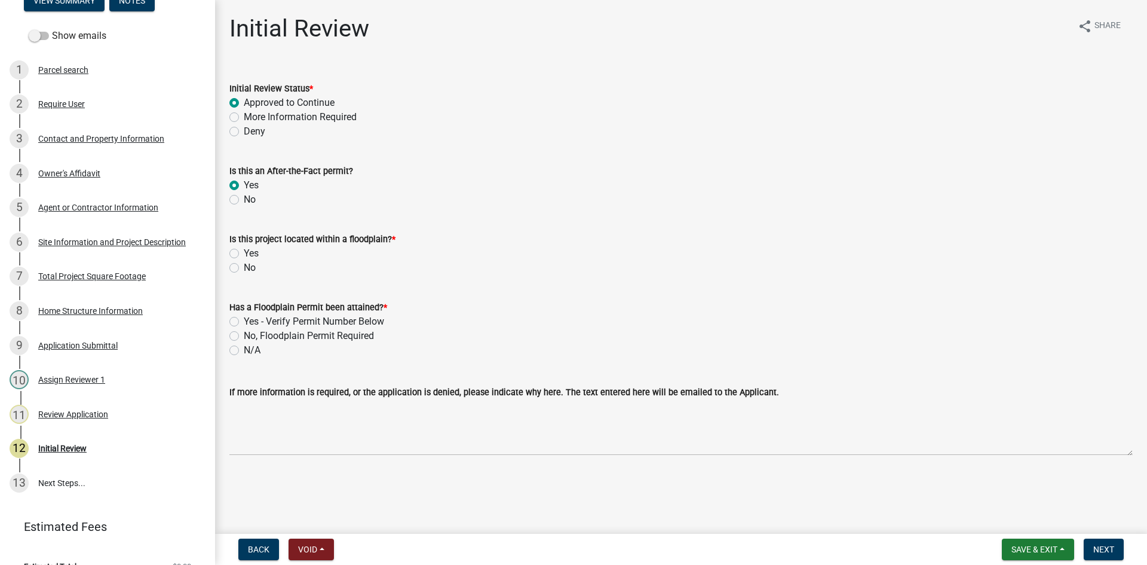
radio input "true"
click at [244, 199] on label "No" at bounding box center [250, 199] width 12 height 14
click at [244, 199] on input "No" at bounding box center [248, 196] width 8 height 8
radio input "true"
click at [241, 269] on div "No" at bounding box center [680, 268] width 903 height 14
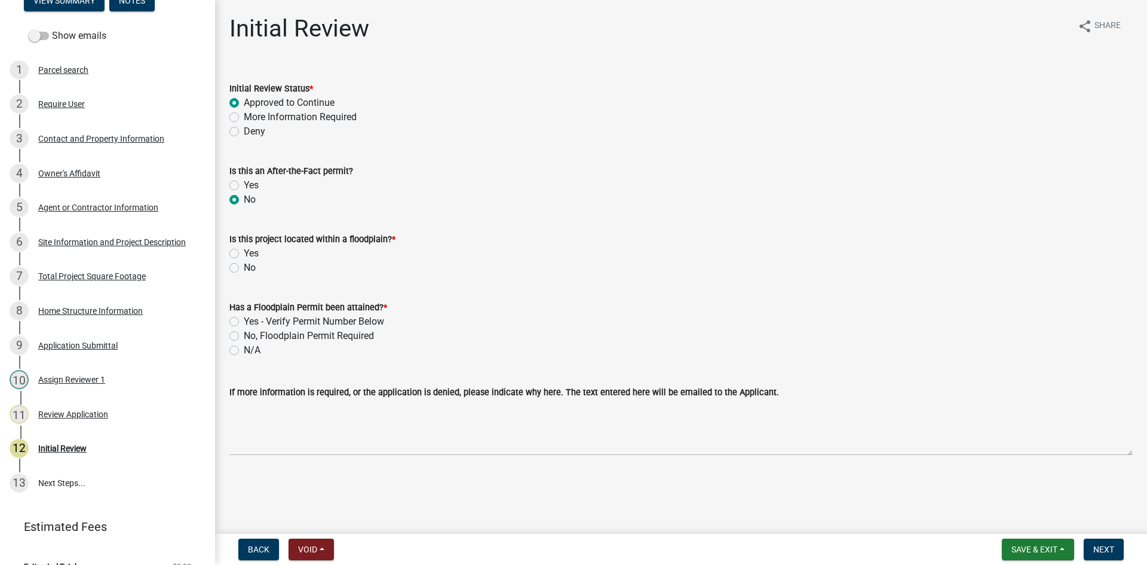
click at [219, 258] on div "Initial Review share Share Initial Review Status * Approved to Continue More In…" at bounding box center [681, 244] width 932 height 461
click at [244, 267] on label "No" at bounding box center [250, 268] width 12 height 14
click at [244, 267] on input "No" at bounding box center [248, 265] width 8 height 8
radio input "true"
click at [241, 351] on div "N/A" at bounding box center [680, 350] width 903 height 14
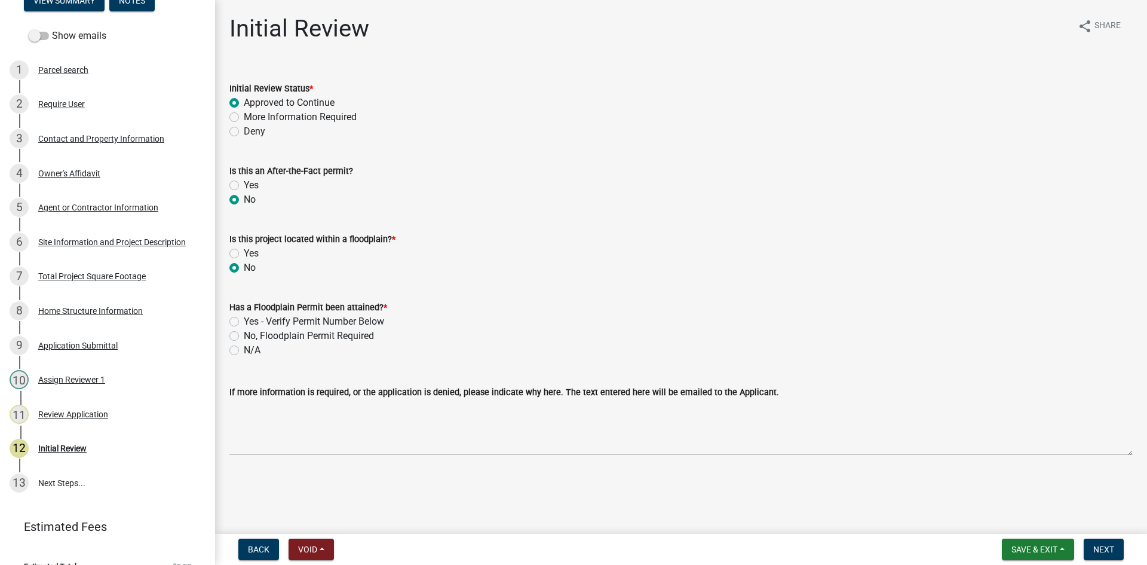
click at [249, 347] on label "N/A" at bounding box center [252, 350] width 17 height 14
click at [249, 347] on input "N/A" at bounding box center [248, 347] width 8 height 8
radio input "true"
click at [1108, 549] on span "Next" at bounding box center [1104, 549] width 21 height 10
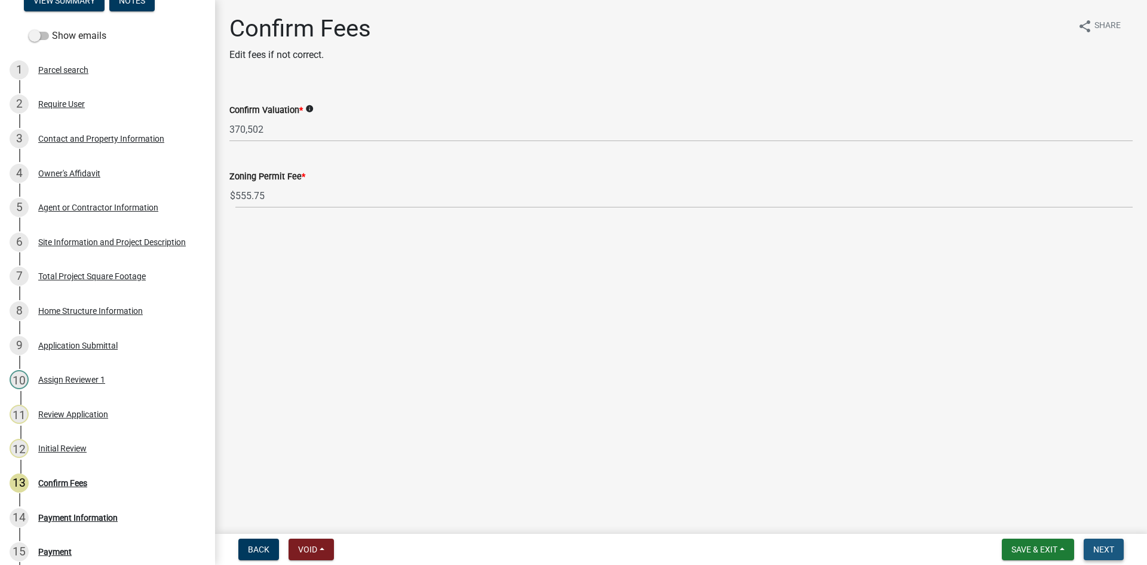
click at [1113, 550] on span "Next" at bounding box center [1104, 549] width 21 height 10
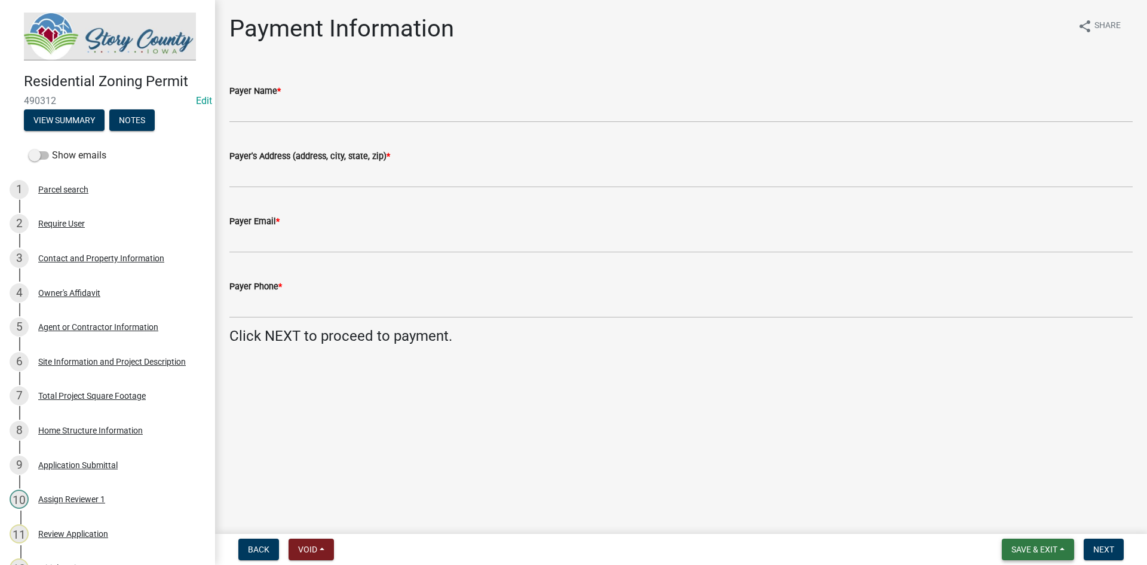
click at [1056, 546] on span "Save & Exit" at bounding box center [1035, 549] width 46 height 10
click at [1042, 516] on button "Save & Exit" at bounding box center [1027, 518] width 96 height 29
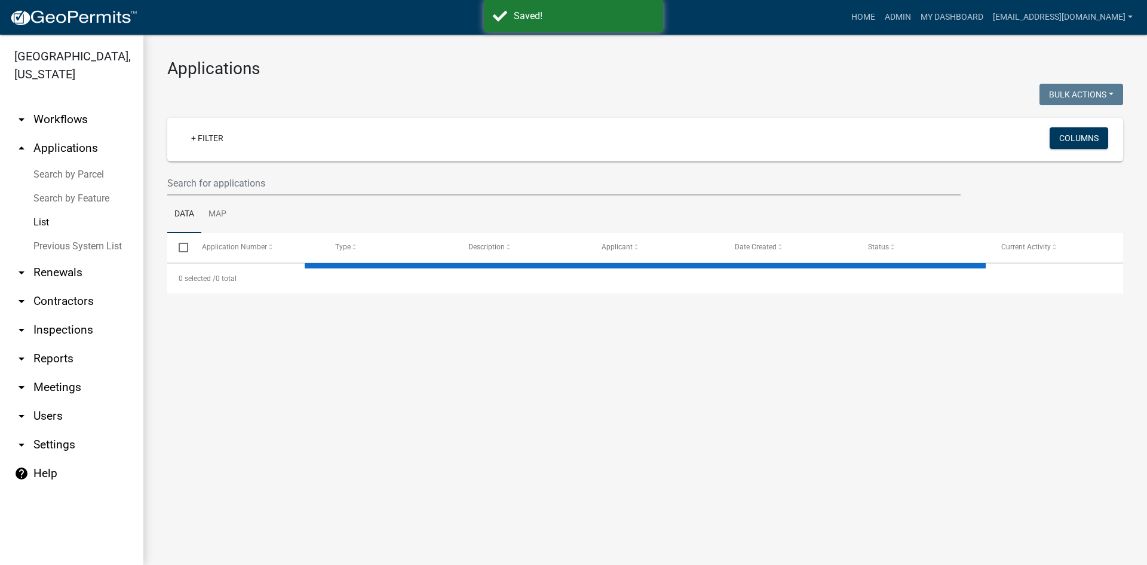
select select "3: 100"
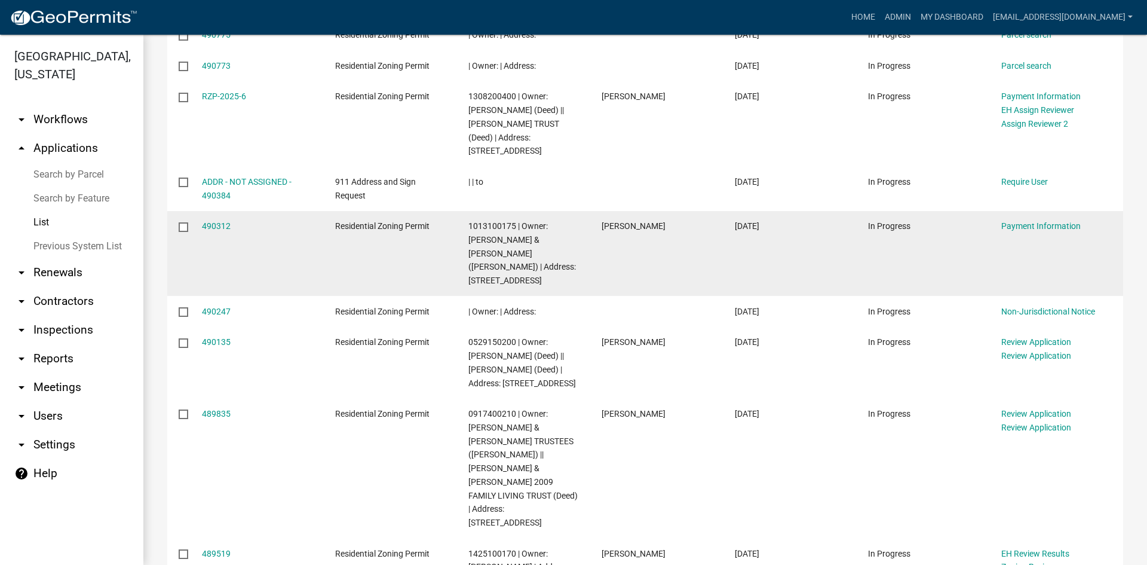
scroll to position [239, 0]
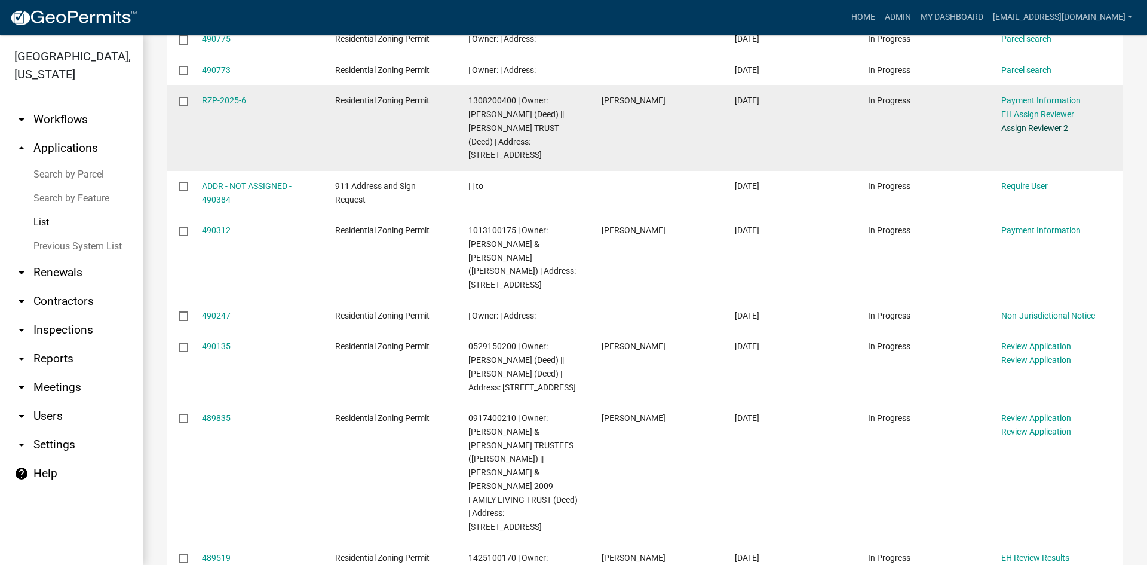
click at [1036, 127] on link "Assign Reviewer 2" at bounding box center [1034, 128] width 67 height 10
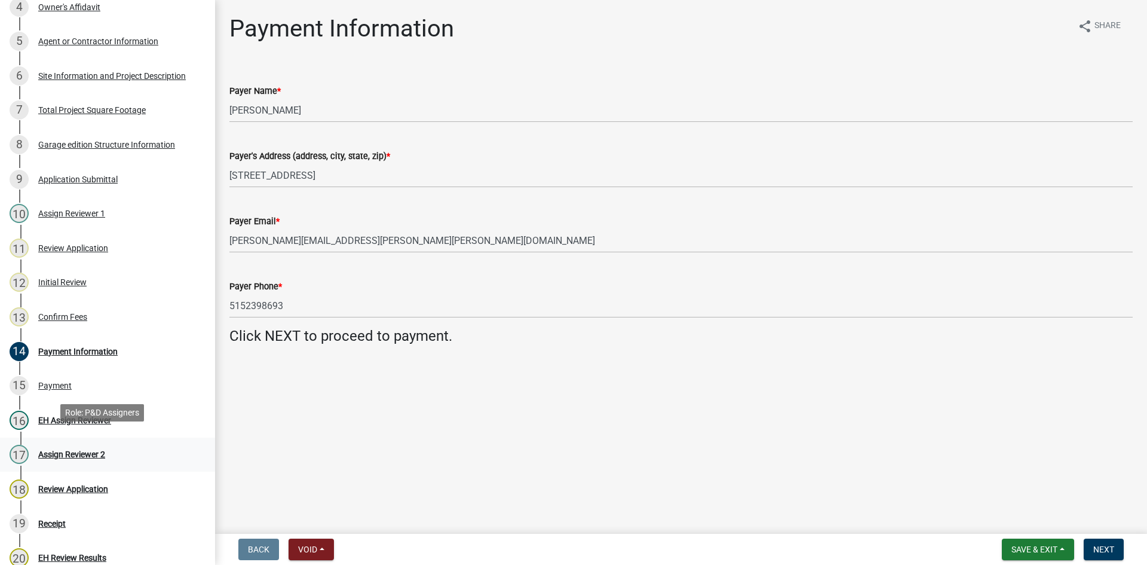
scroll to position [299, 0]
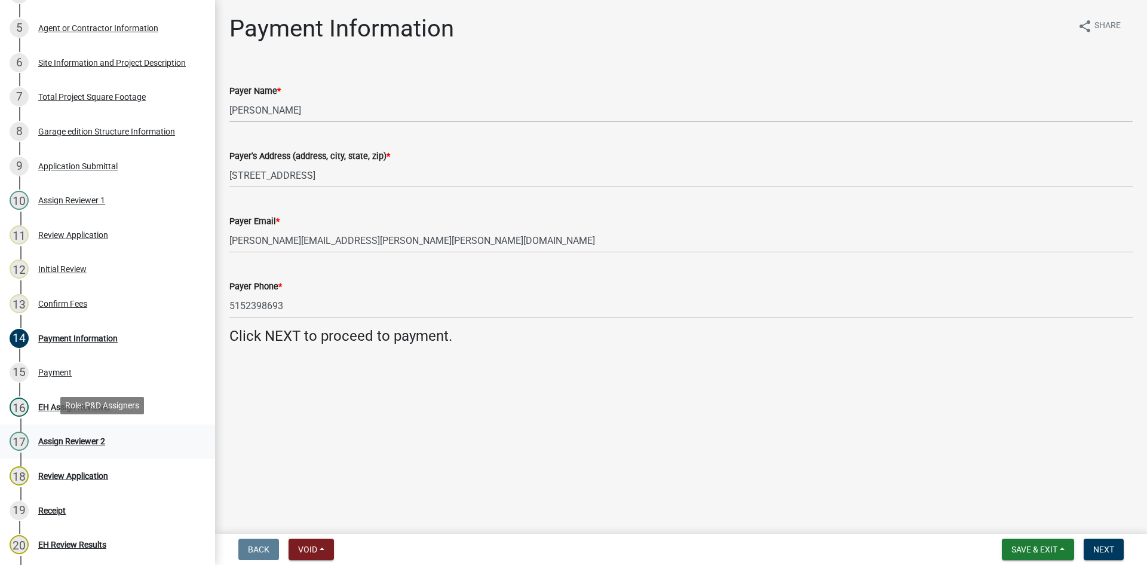
click at [67, 446] on div "17 Assign Reviewer 2" at bounding box center [103, 440] width 186 height 19
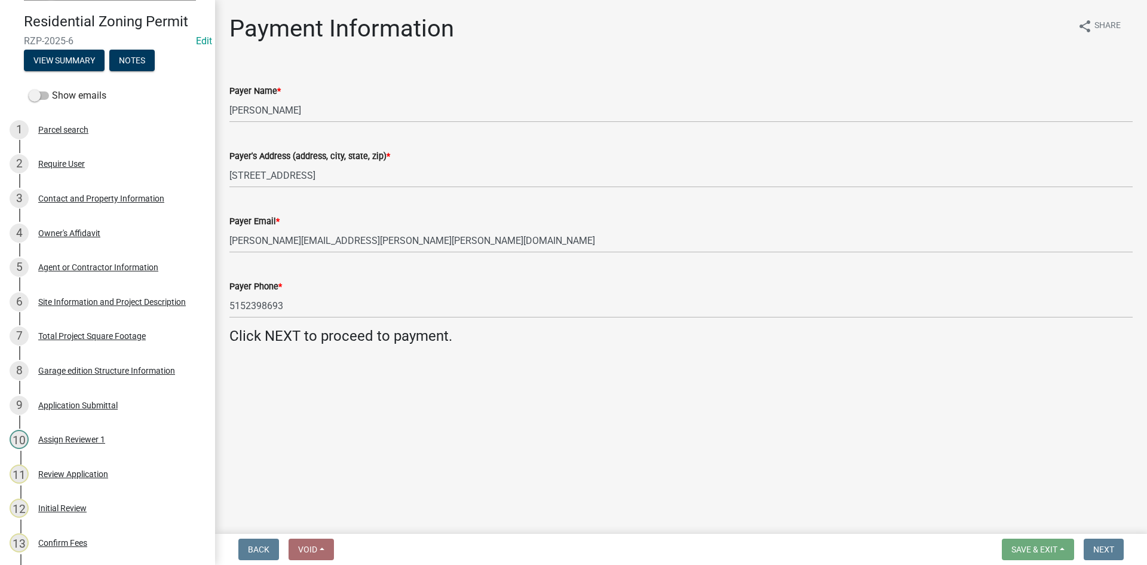
scroll to position [0, 0]
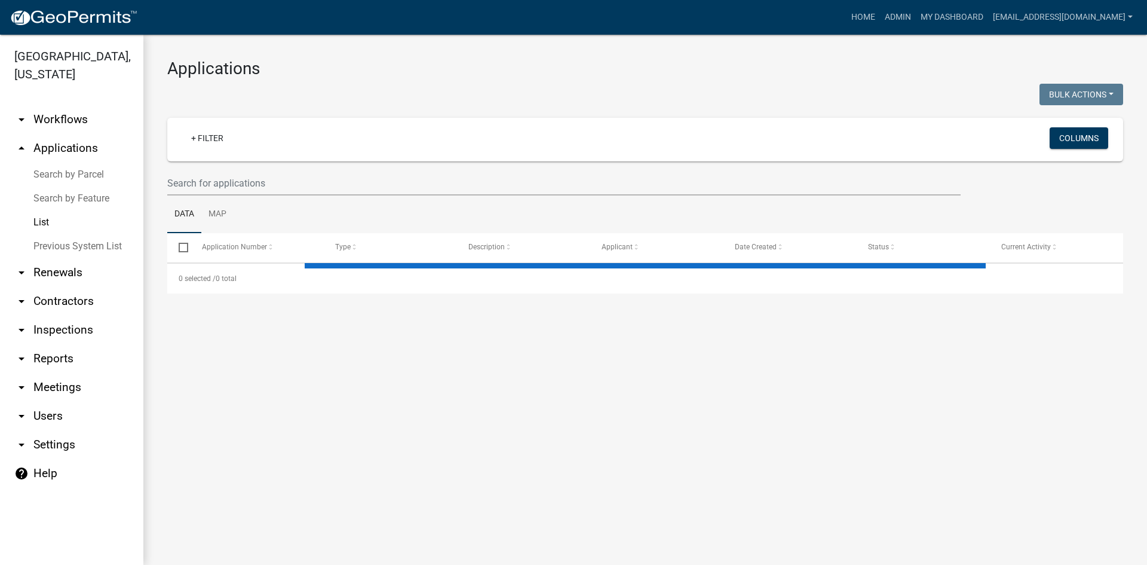
select select "3: 100"
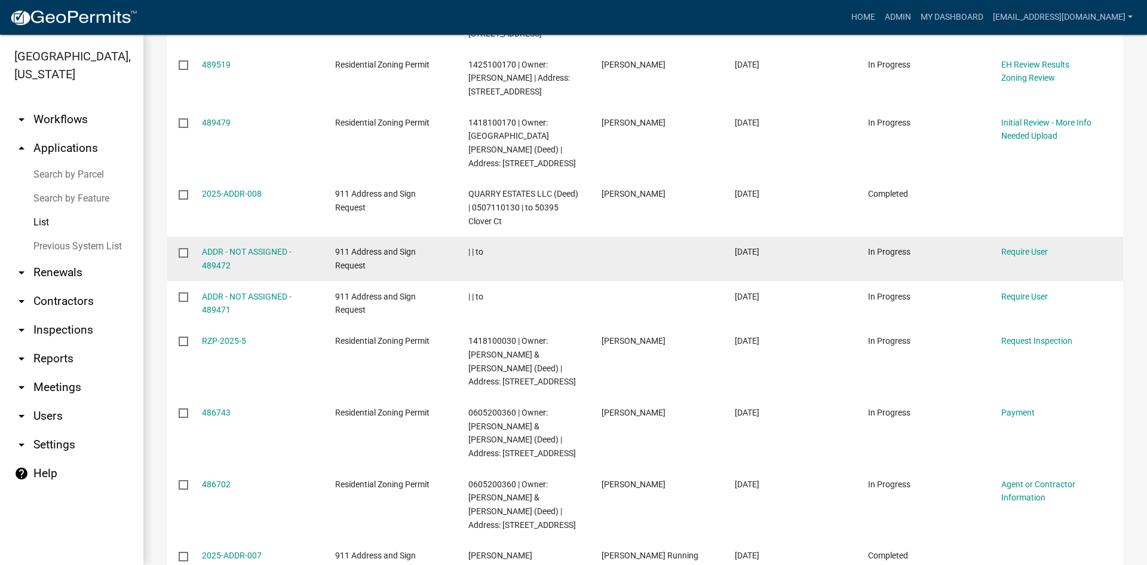
scroll to position [896, 0]
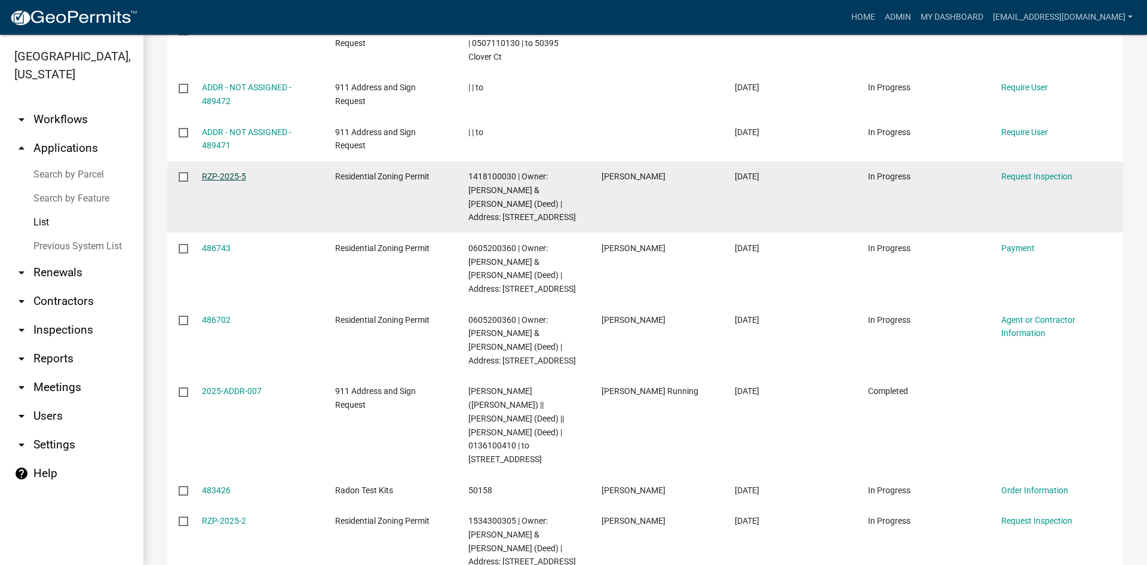
click at [221, 171] on link "RZP-2025-5" at bounding box center [224, 176] width 44 height 10
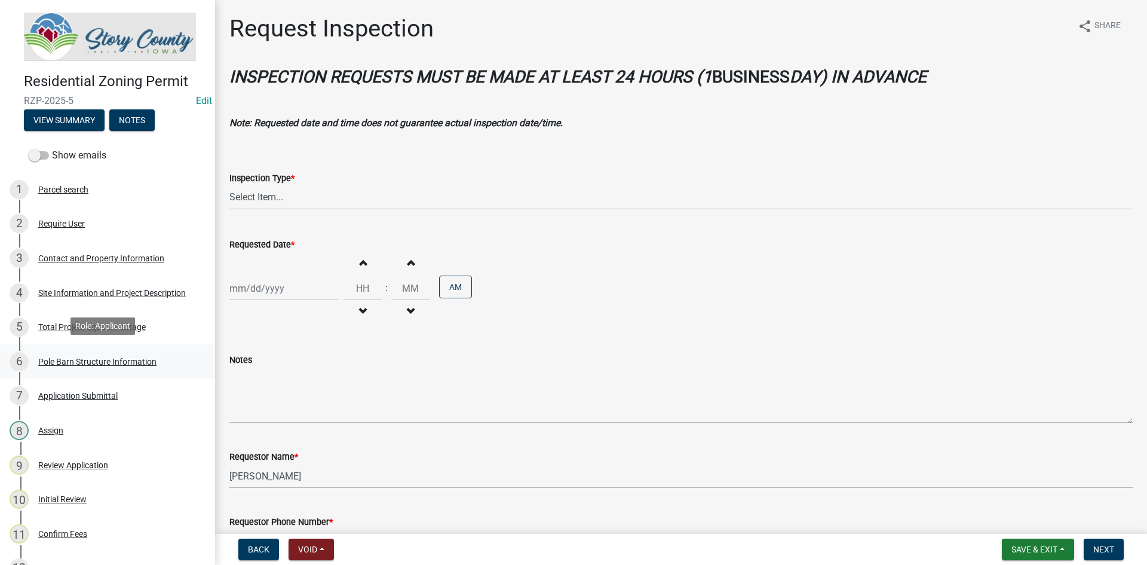
click at [89, 360] on div "Pole Barn Structure Information" at bounding box center [97, 361] width 118 height 8
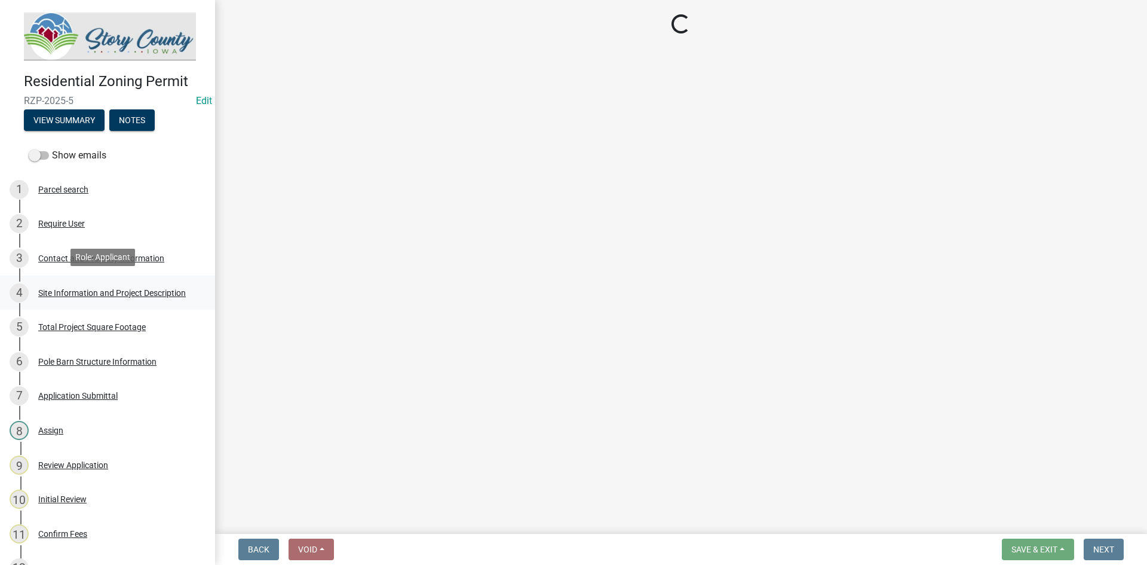
select select "5ec98183-4dba-451f-baf8-0c024b007726"
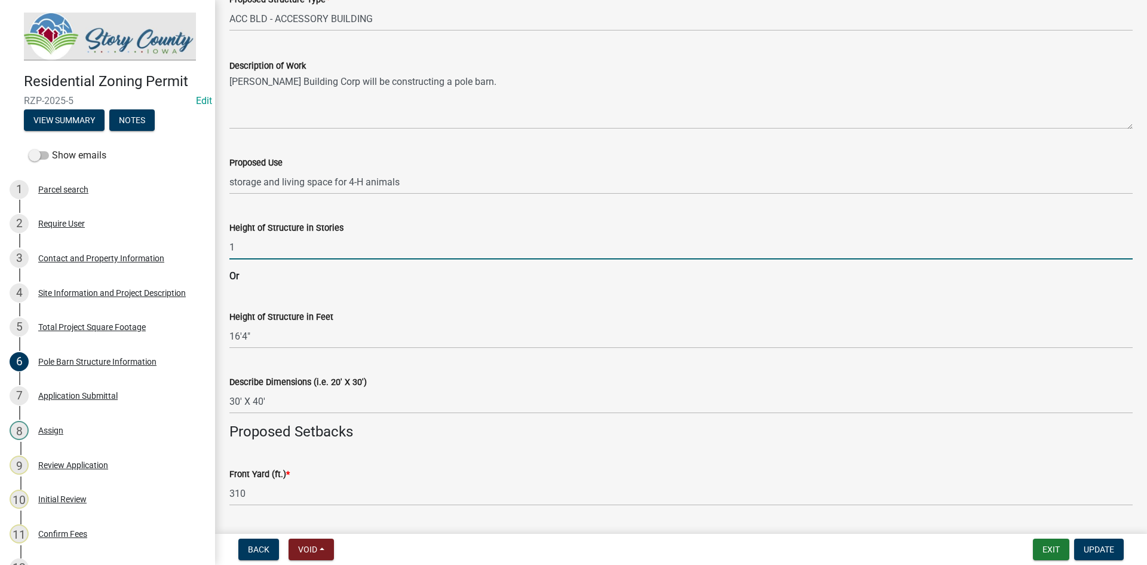
scroll to position [239, 0]
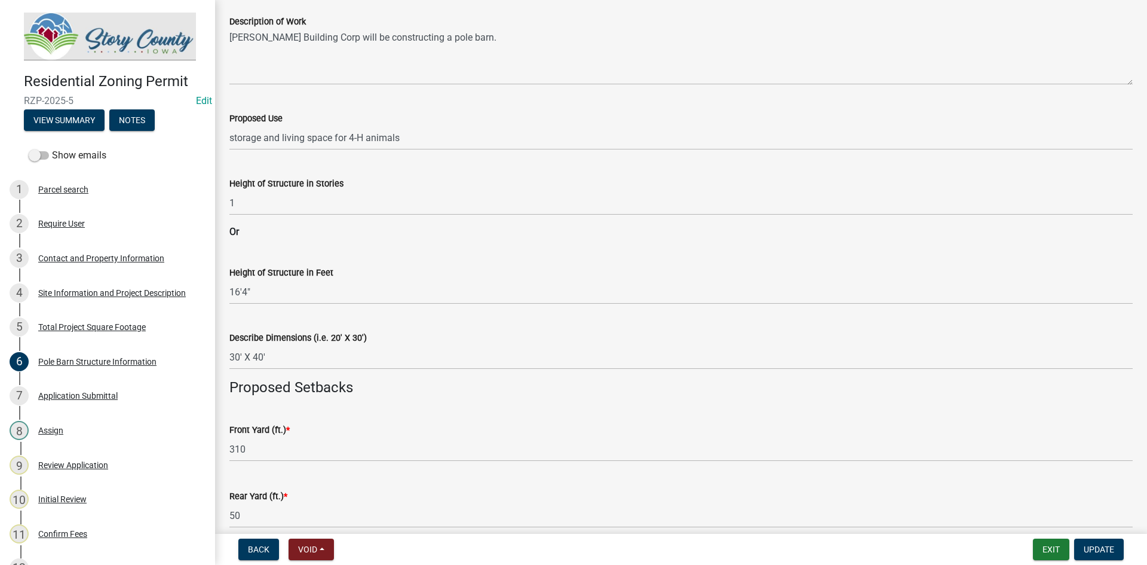
click at [412, 264] on div "Height of Structure in Feet 16'4"" at bounding box center [680, 277] width 903 height 56
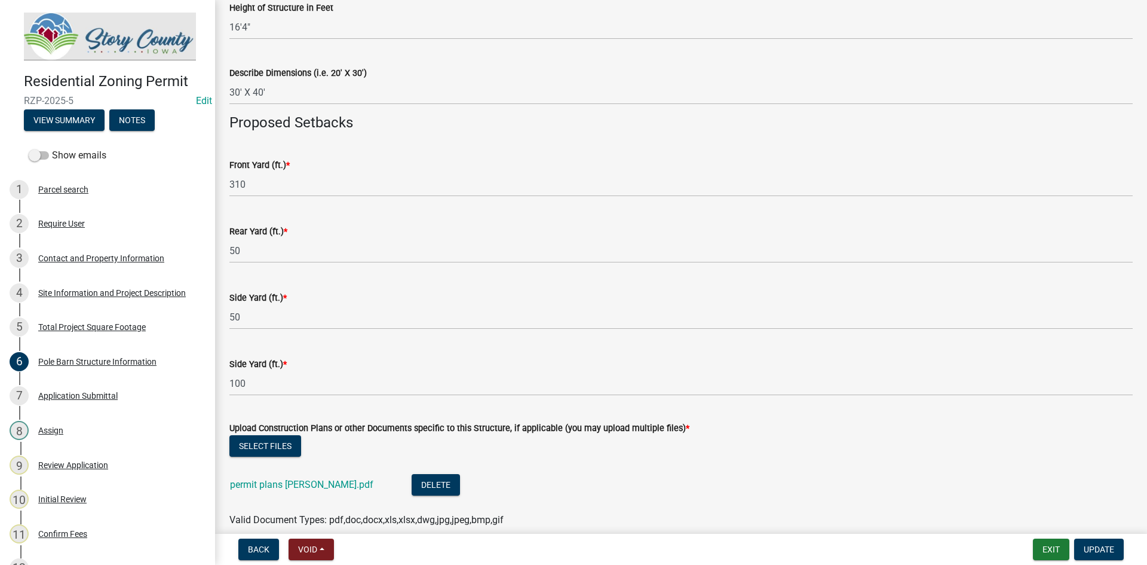
scroll to position [598, 0]
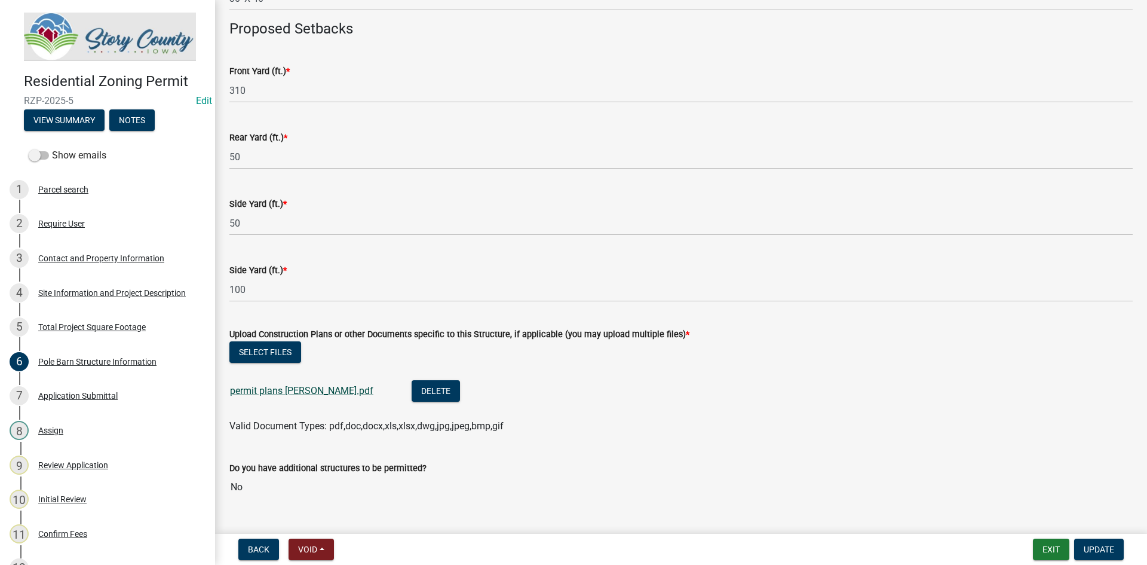
click at [334, 391] on link "permit plans [PERSON_NAME].pdf" at bounding box center [301, 390] width 143 height 11
